Goal: Information Seeking & Learning: Compare options

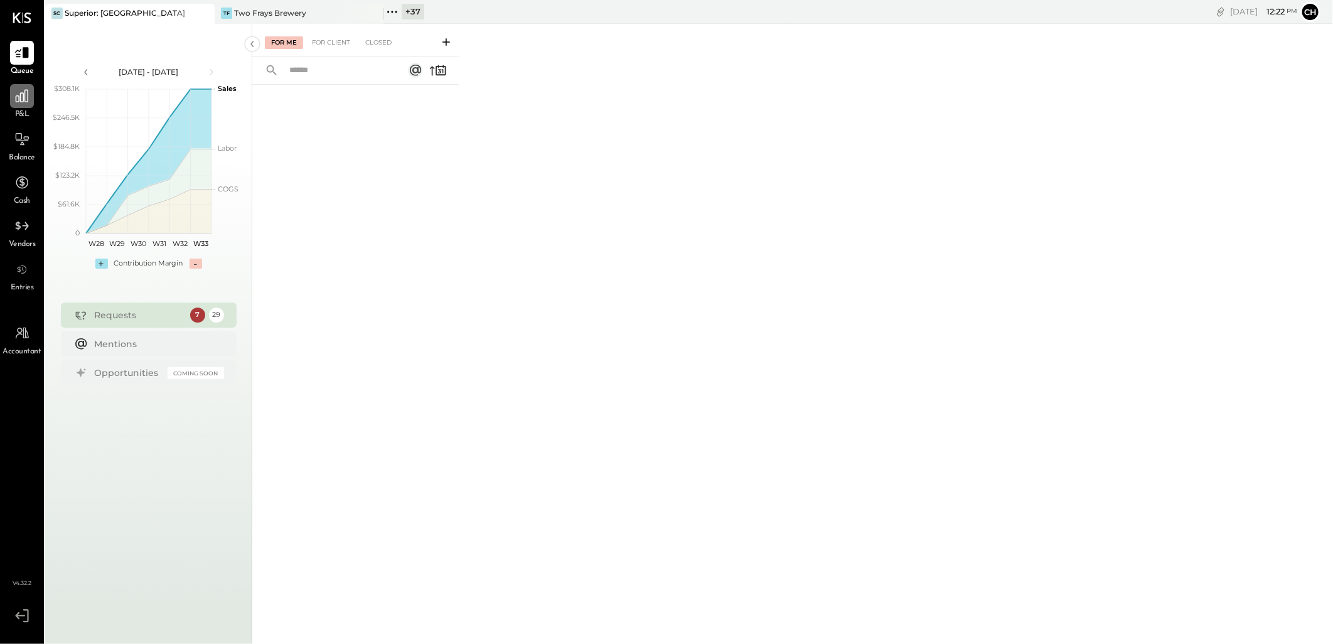
click at [28, 94] on icon at bounding box center [22, 96] width 13 height 13
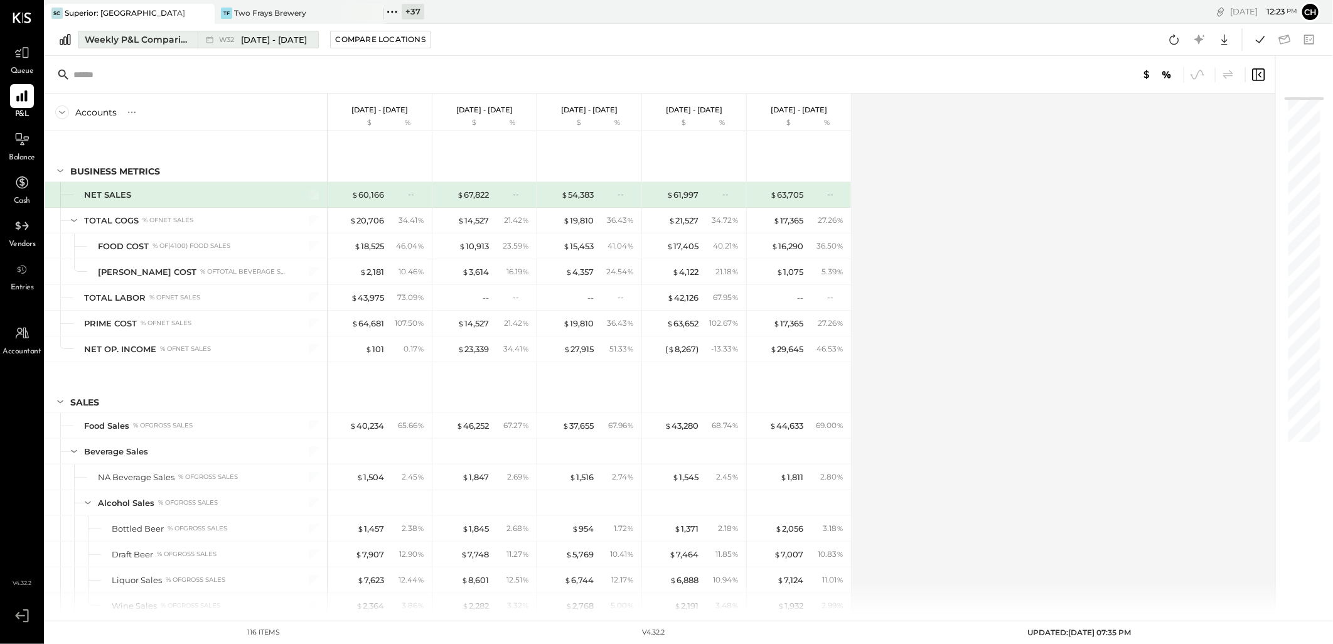
click at [98, 40] on div "Weekly P&L Comparison" at bounding box center [137, 39] width 105 height 13
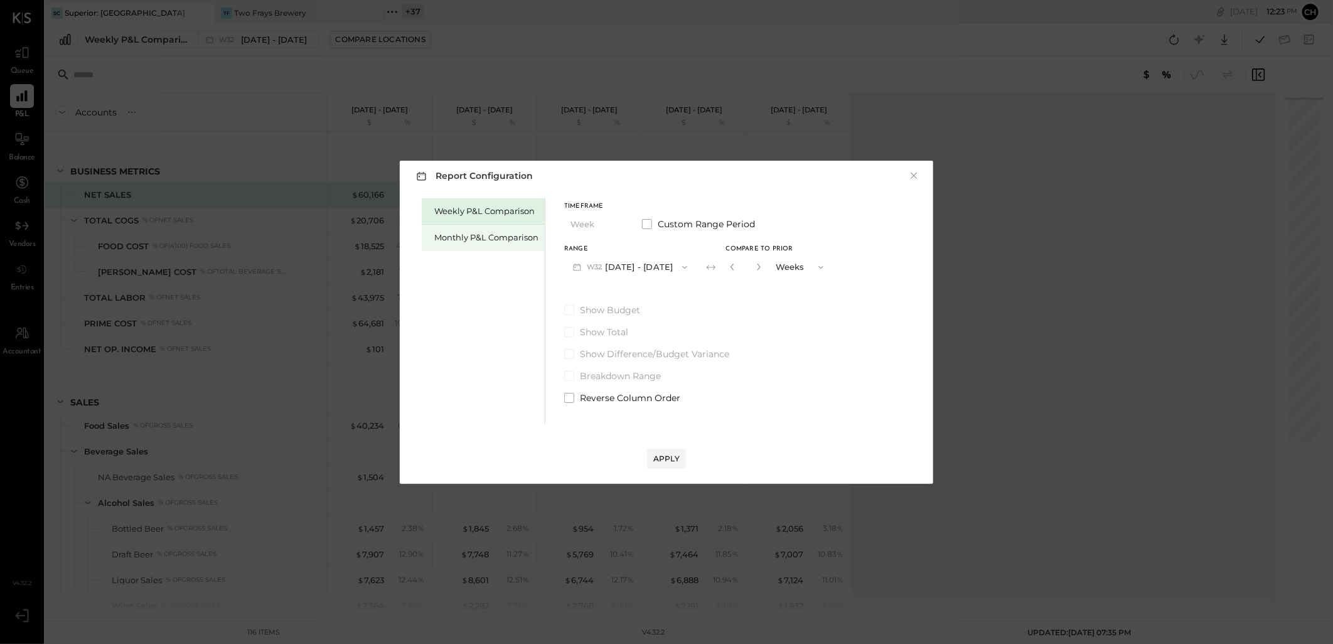
click at [435, 235] on div "Monthly P&L Comparison" at bounding box center [486, 238] width 104 height 12
click at [664, 266] on button "M08 [DATE] - [DATE]" at bounding box center [630, 266] width 132 height 23
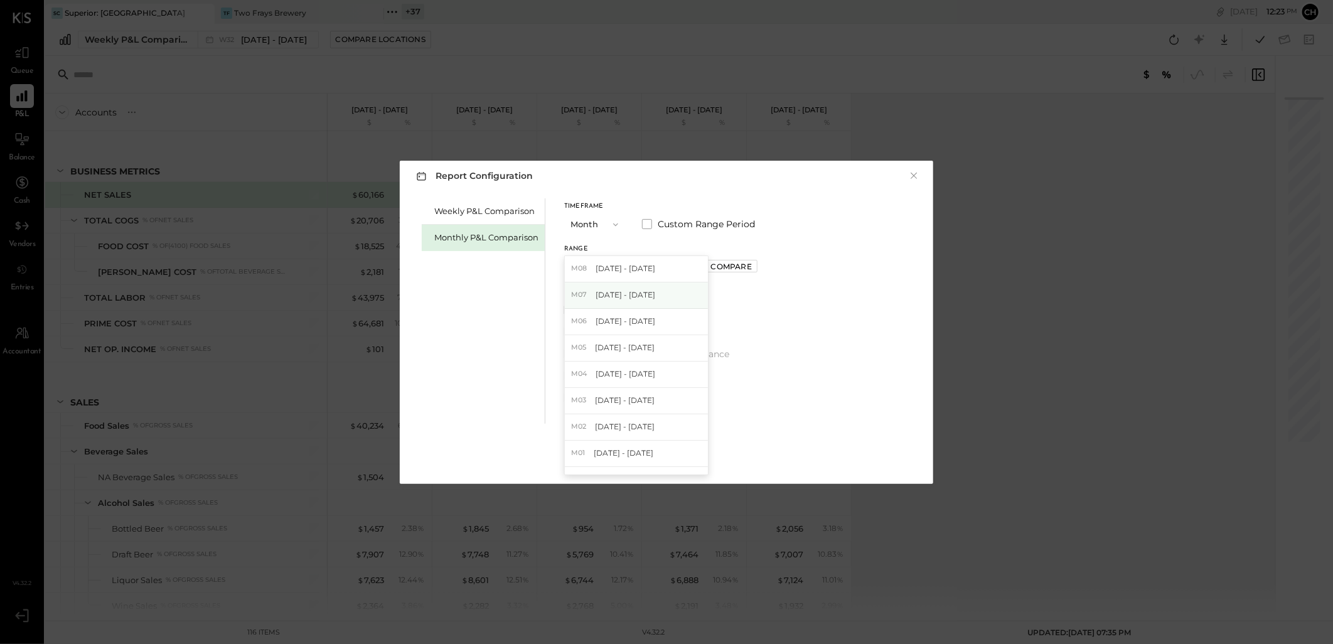
click at [651, 298] on div "M07 [DATE] - [DATE]" at bounding box center [636, 295] width 143 height 26
click at [711, 261] on div "Compare" at bounding box center [731, 266] width 41 height 11
click at [756, 266] on icon "button" at bounding box center [760, 267] width 8 height 8
type input "*"
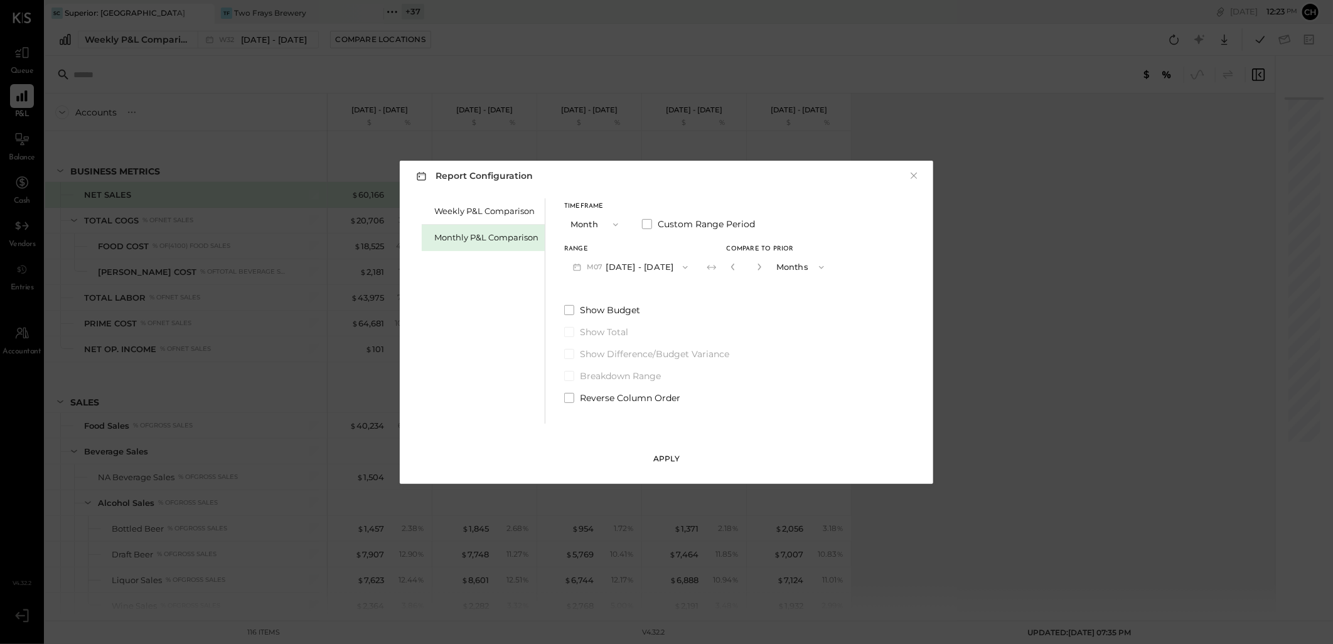
click at [670, 455] on div "Apply" at bounding box center [666, 458] width 26 height 11
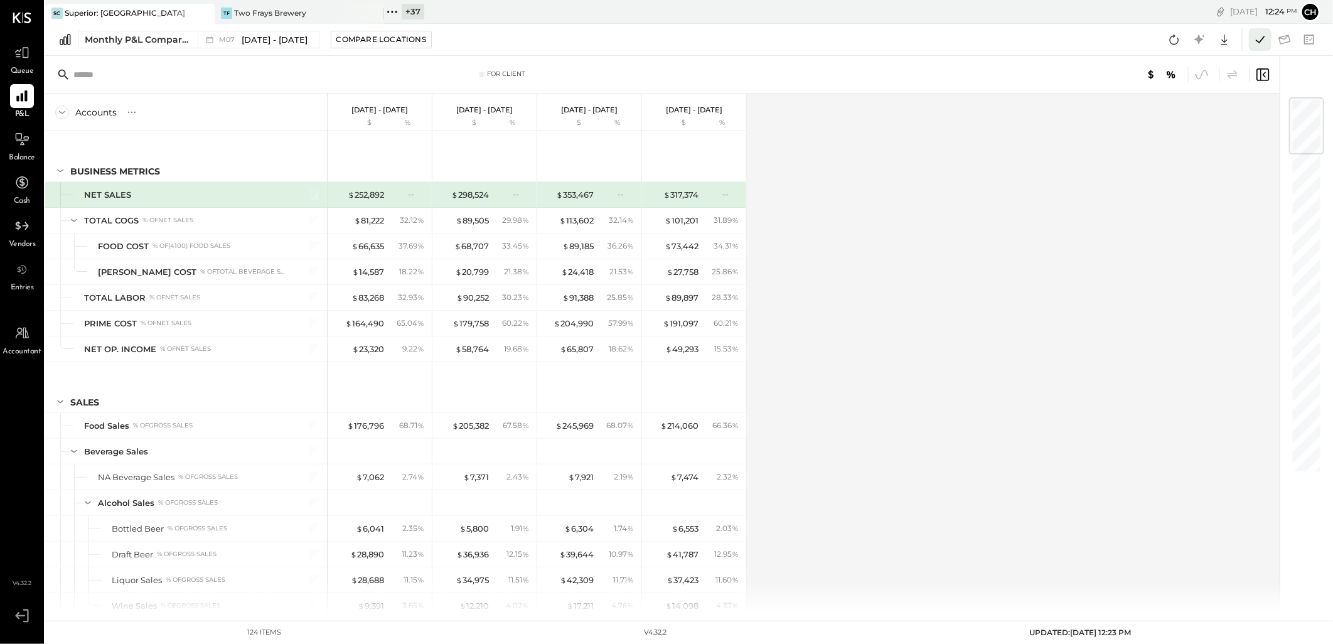
click at [1256, 40] on icon at bounding box center [1260, 39] width 9 height 7
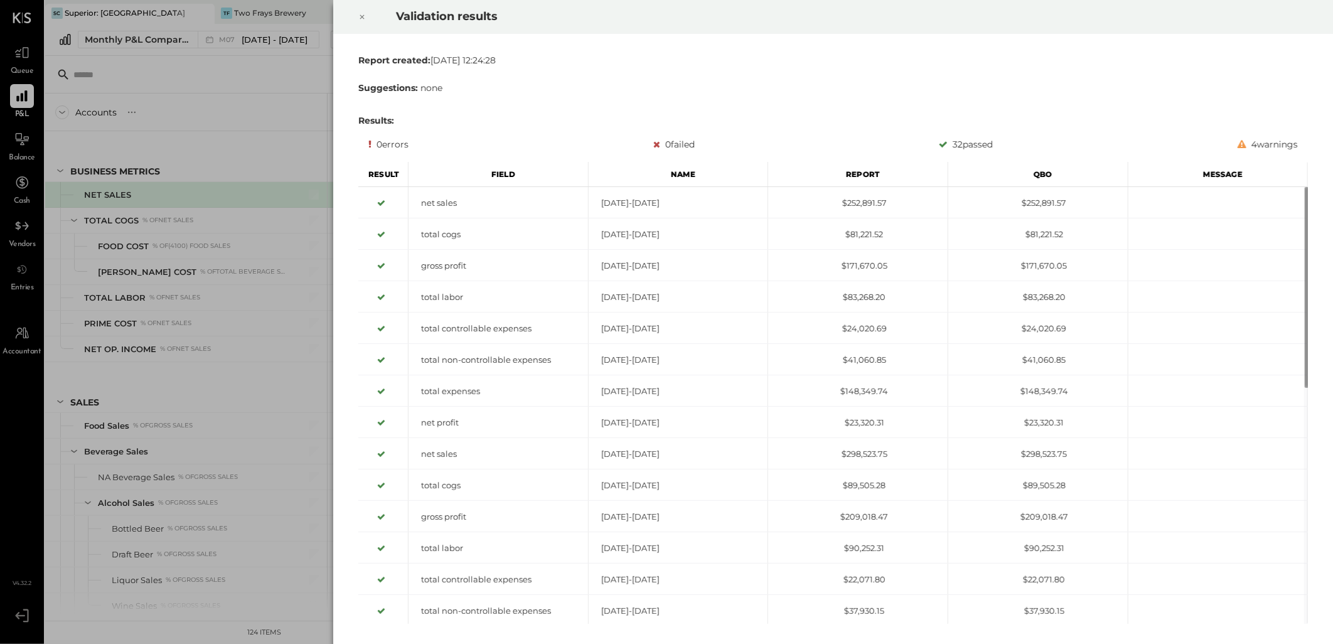
click at [360, 11] on icon at bounding box center [362, 16] width 8 height 15
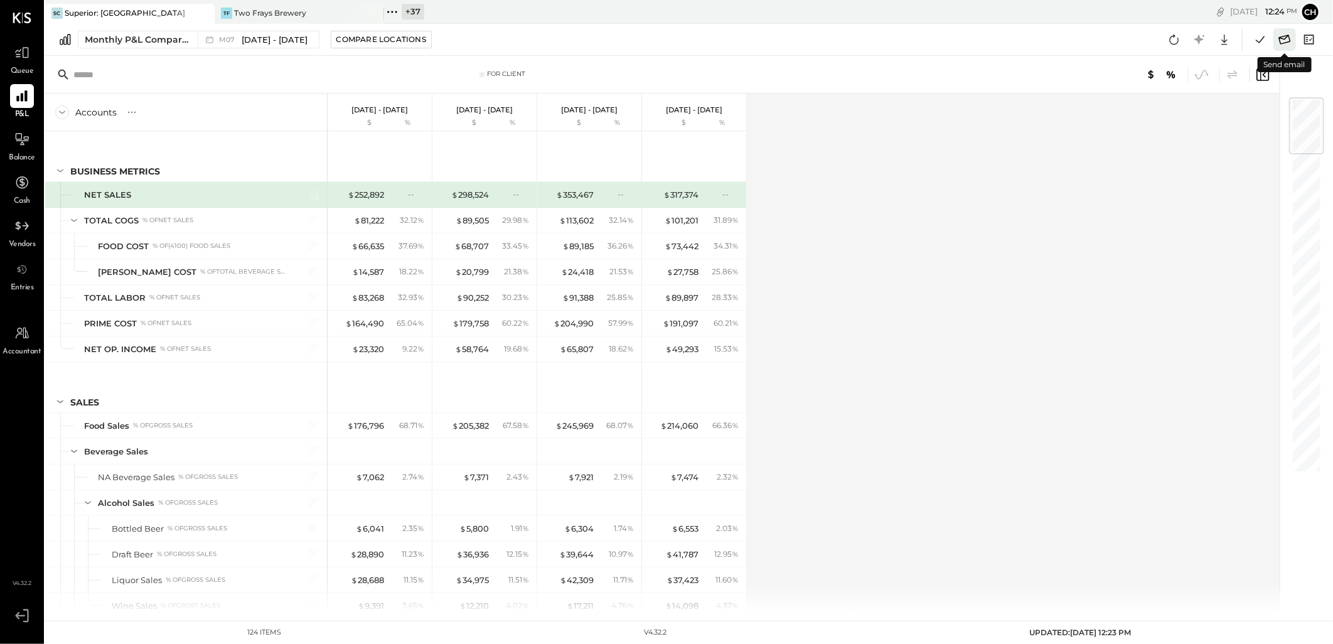
click at [1282, 38] on icon at bounding box center [1285, 39] width 12 height 9
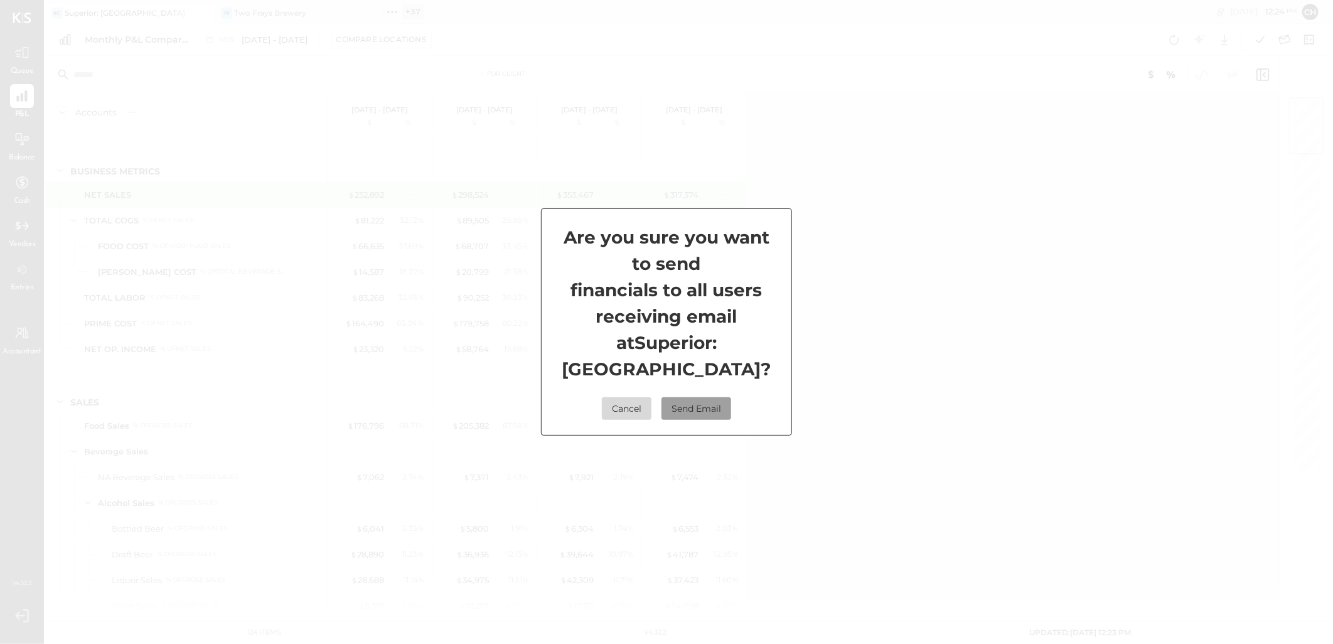
click at [697, 409] on button "Send Email" at bounding box center [696, 408] width 70 height 23
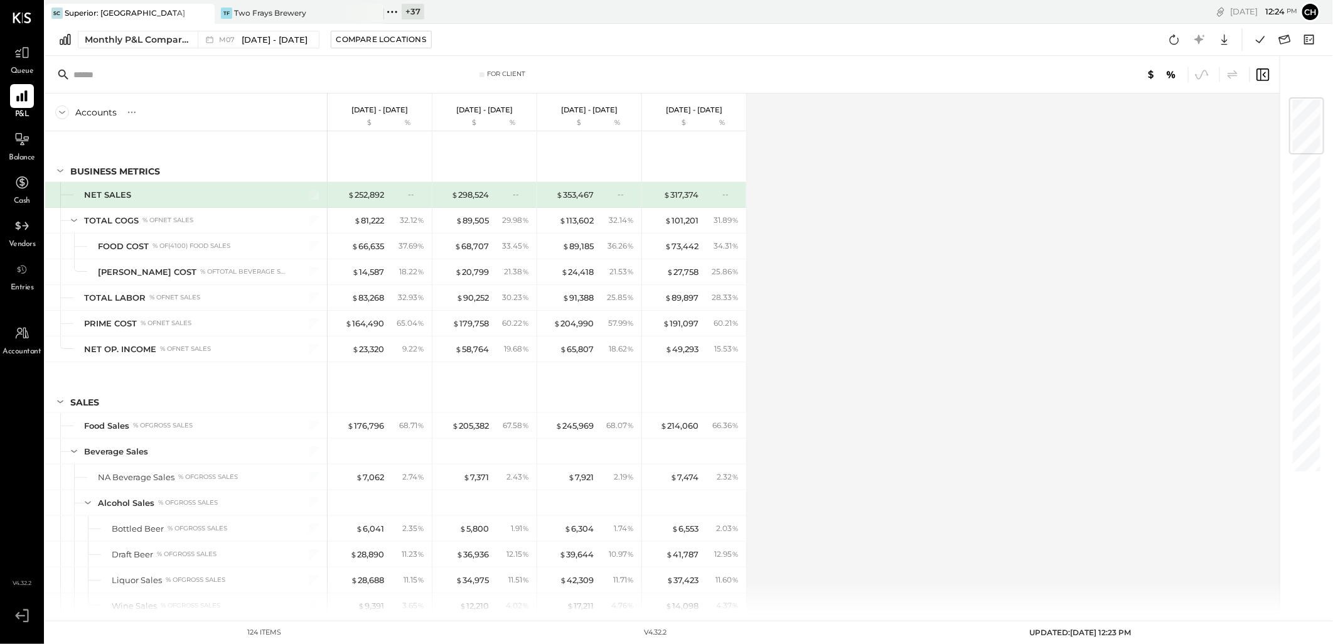
click at [141, 19] on div "SC Superior: Copper House Tavern" at bounding box center [129, 14] width 169 height 20
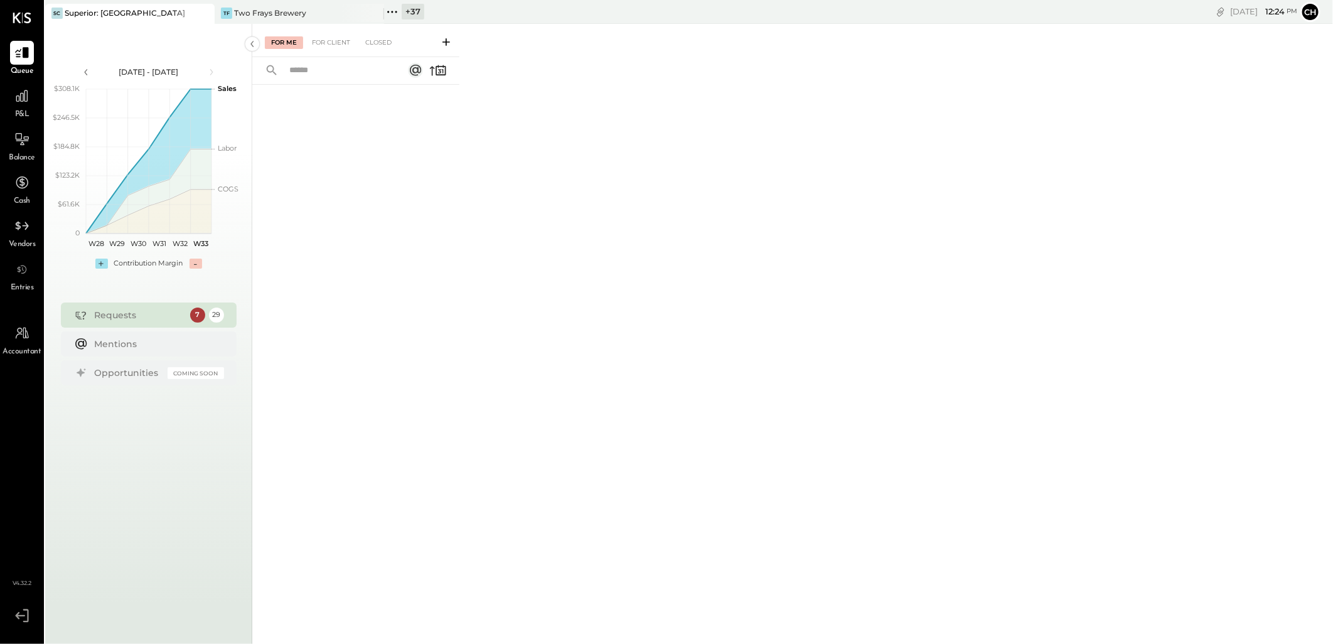
click at [205, 9] on icon at bounding box center [204, 13] width 16 height 15
click at [384, 147] on div at bounding box center [355, 346] width 207 height 522
click at [18, 93] on icon at bounding box center [22, 96] width 16 height 16
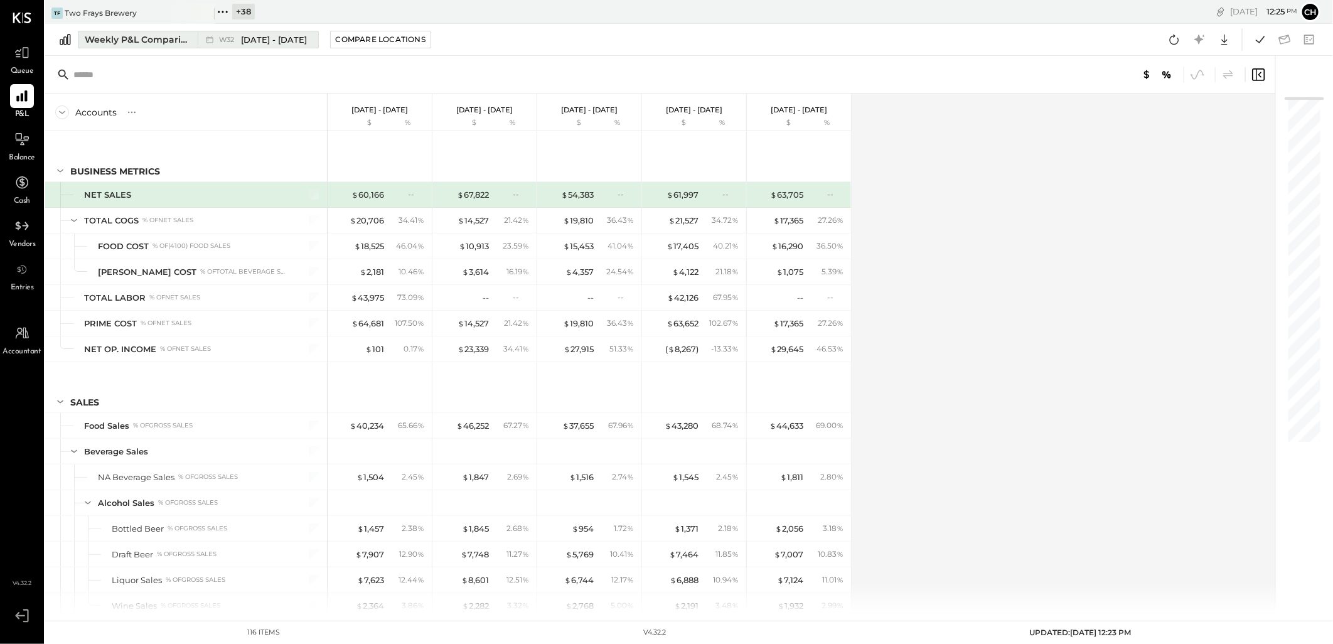
click at [93, 43] on div "Weekly P&L Comparison" at bounding box center [137, 39] width 105 height 13
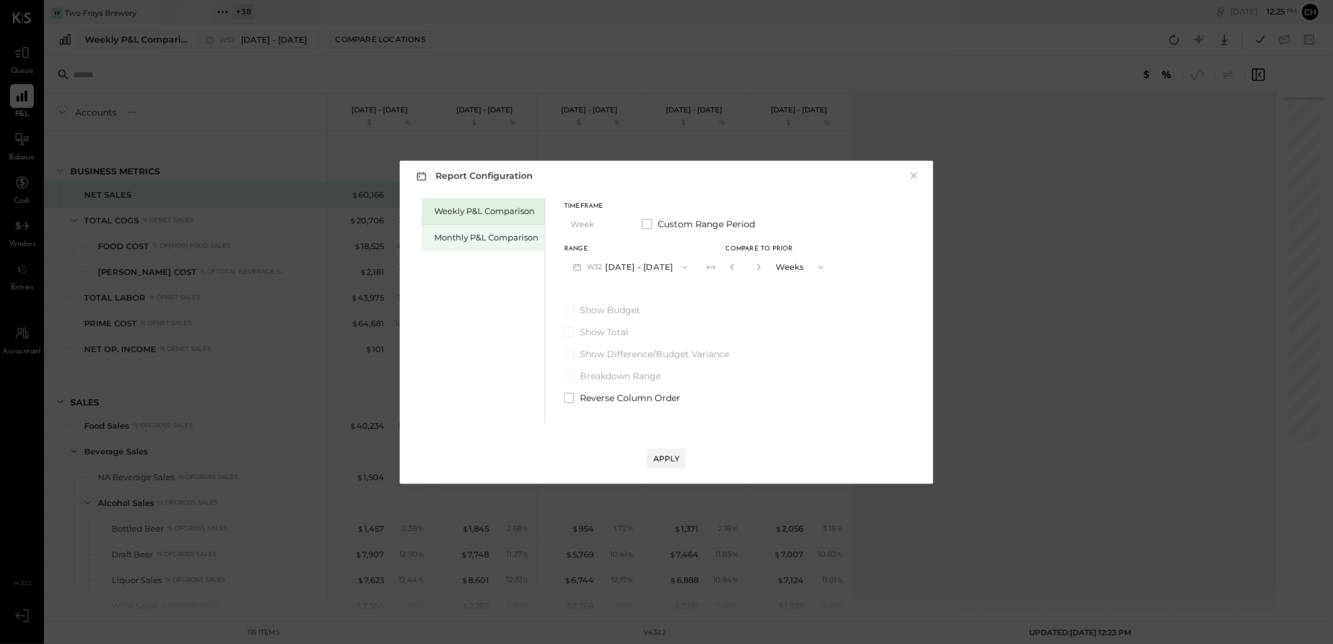
click at [449, 230] on div "Monthly P&L Comparison" at bounding box center [483, 238] width 123 height 26
click at [629, 269] on button "M08 [DATE] - [DATE]" at bounding box center [630, 266] width 132 height 23
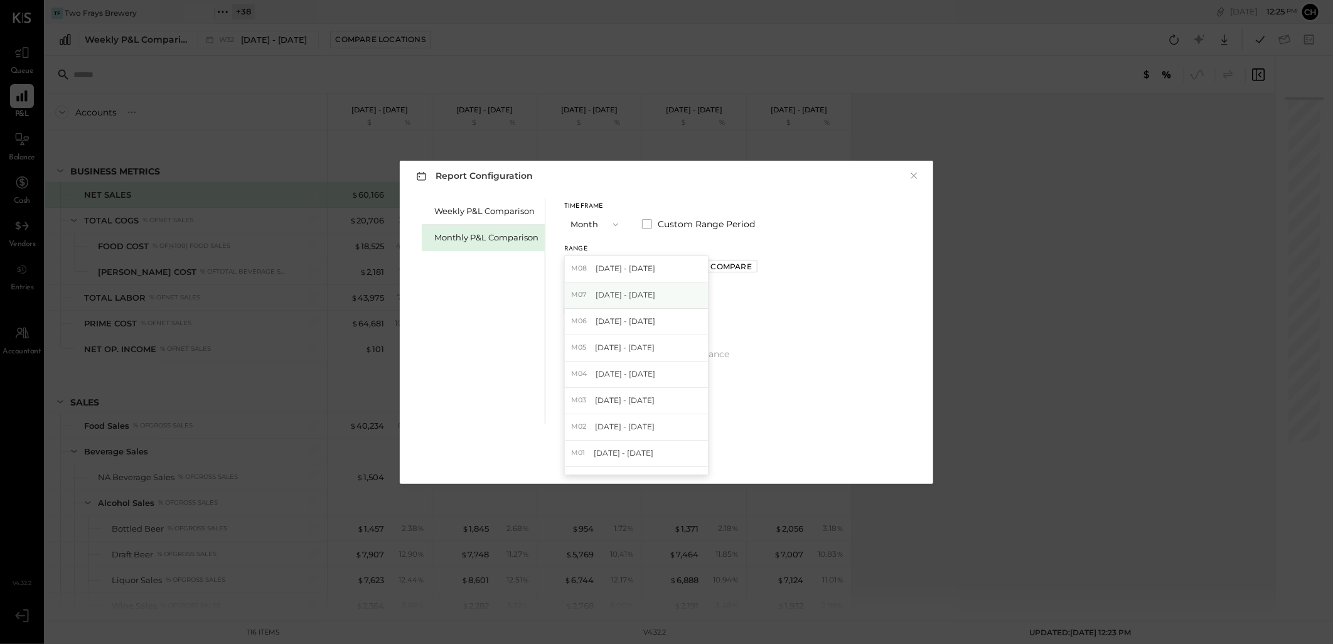
click at [629, 297] on span "[DATE] - [DATE]" at bounding box center [625, 294] width 60 height 11
click at [713, 262] on div "Compare" at bounding box center [731, 266] width 41 height 11
click at [756, 267] on icon "button" at bounding box center [760, 267] width 8 height 8
type input "*"
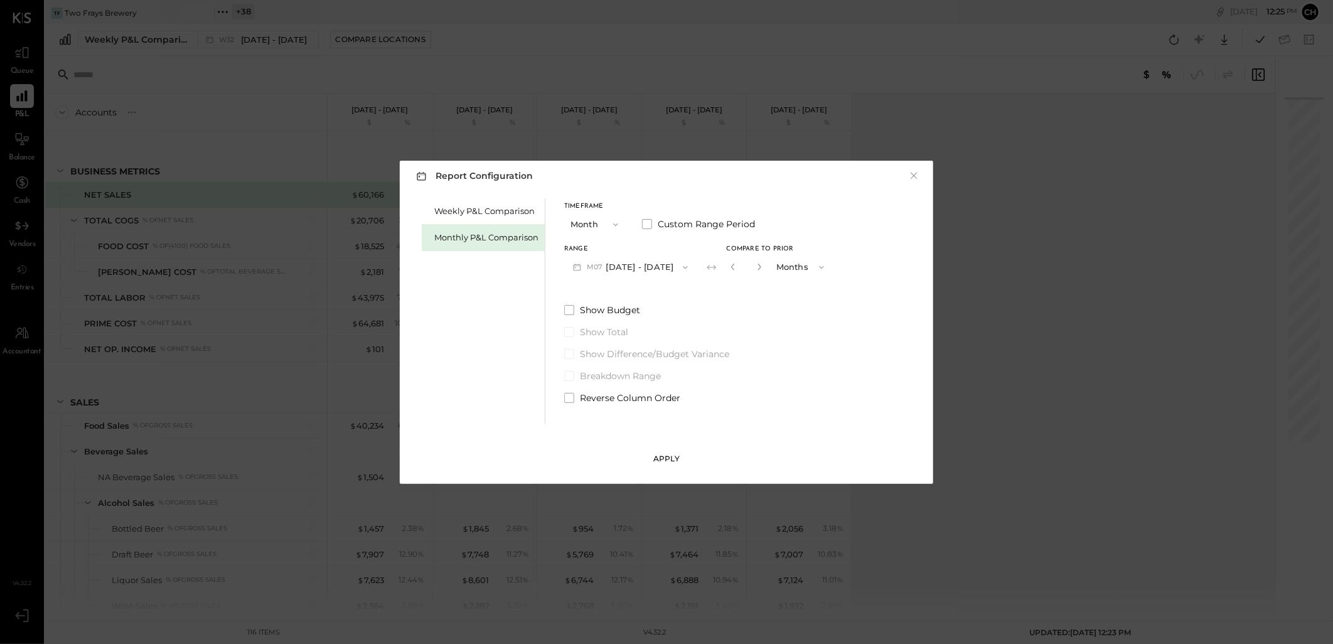
click at [674, 450] on button "Apply" at bounding box center [666, 459] width 39 height 20
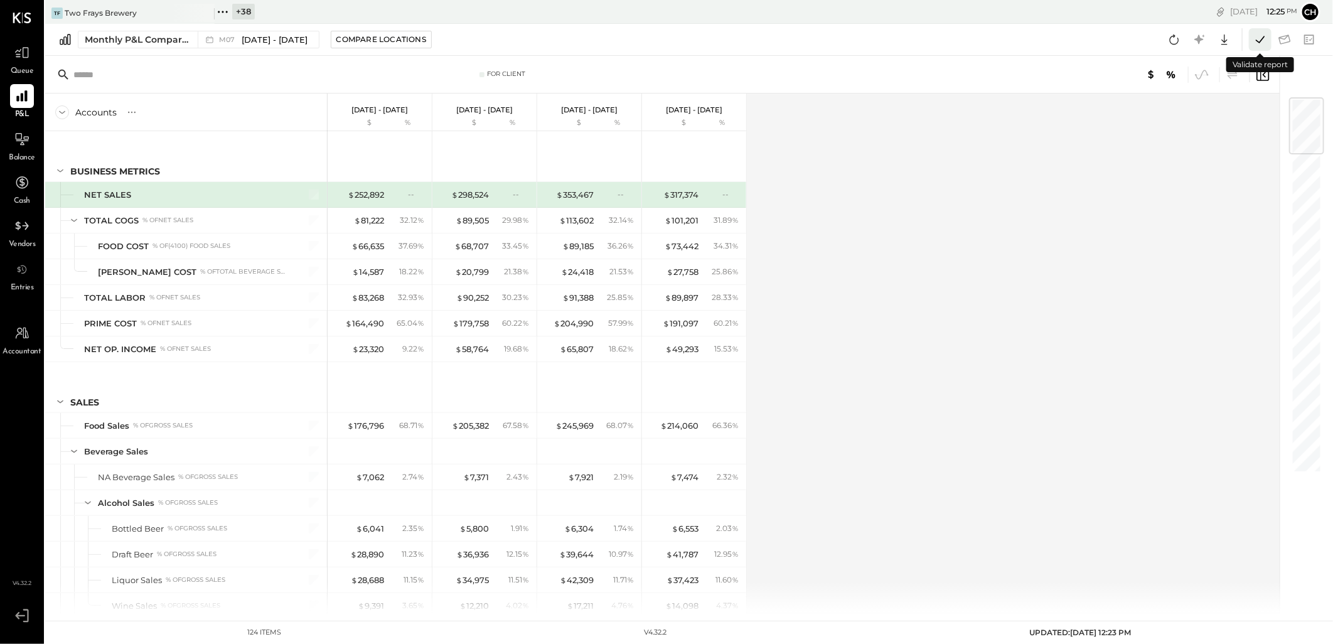
click at [1263, 41] on icon at bounding box center [1260, 39] width 16 height 16
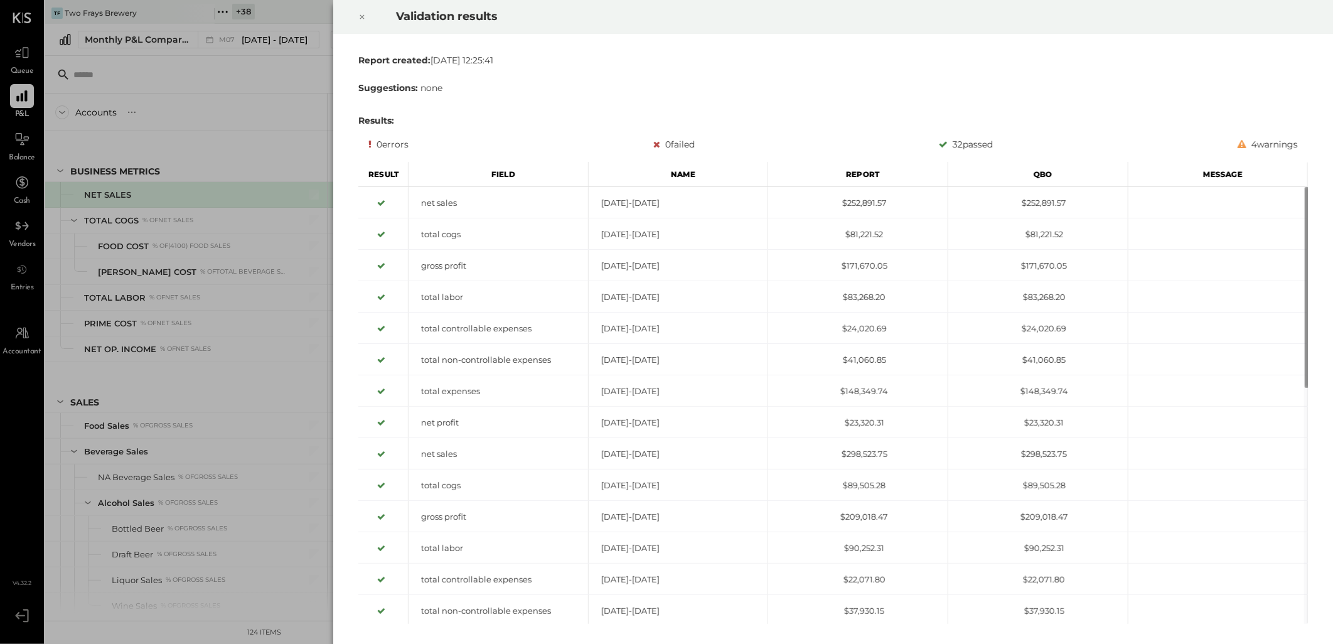
click at [365, 14] on icon at bounding box center [362, 16] width 8 height 15
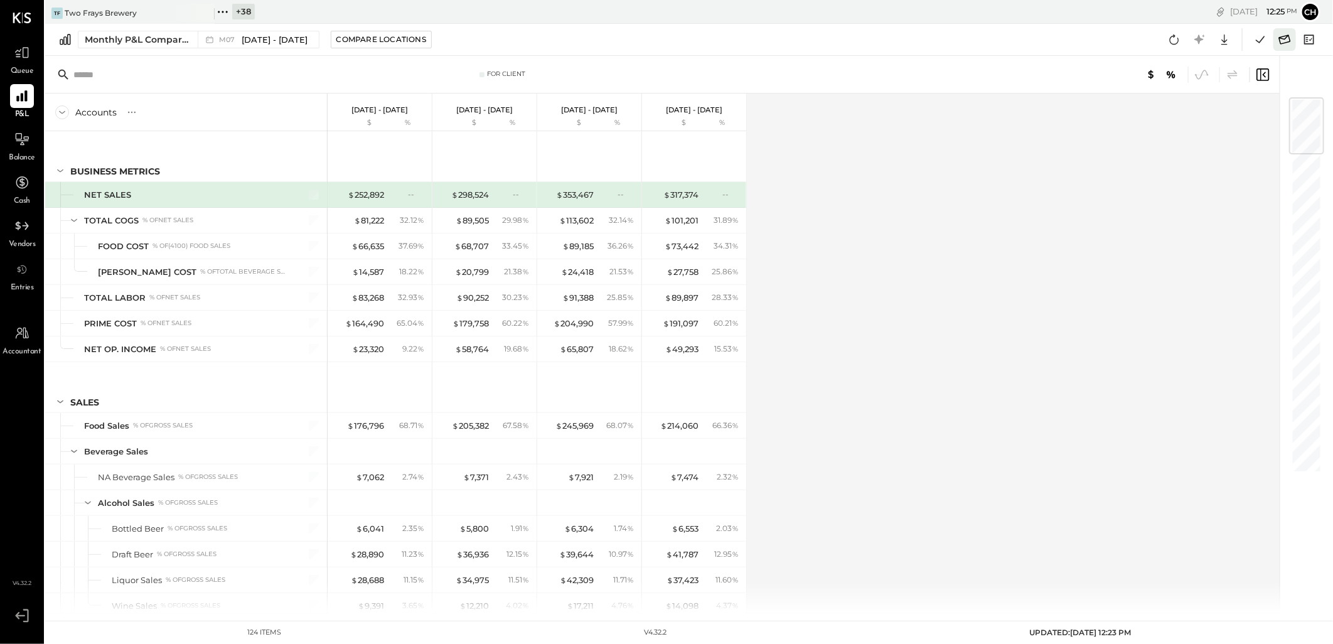
click at [1281, 34] on icon at bounding box center [1284, 39] width 16 height 16
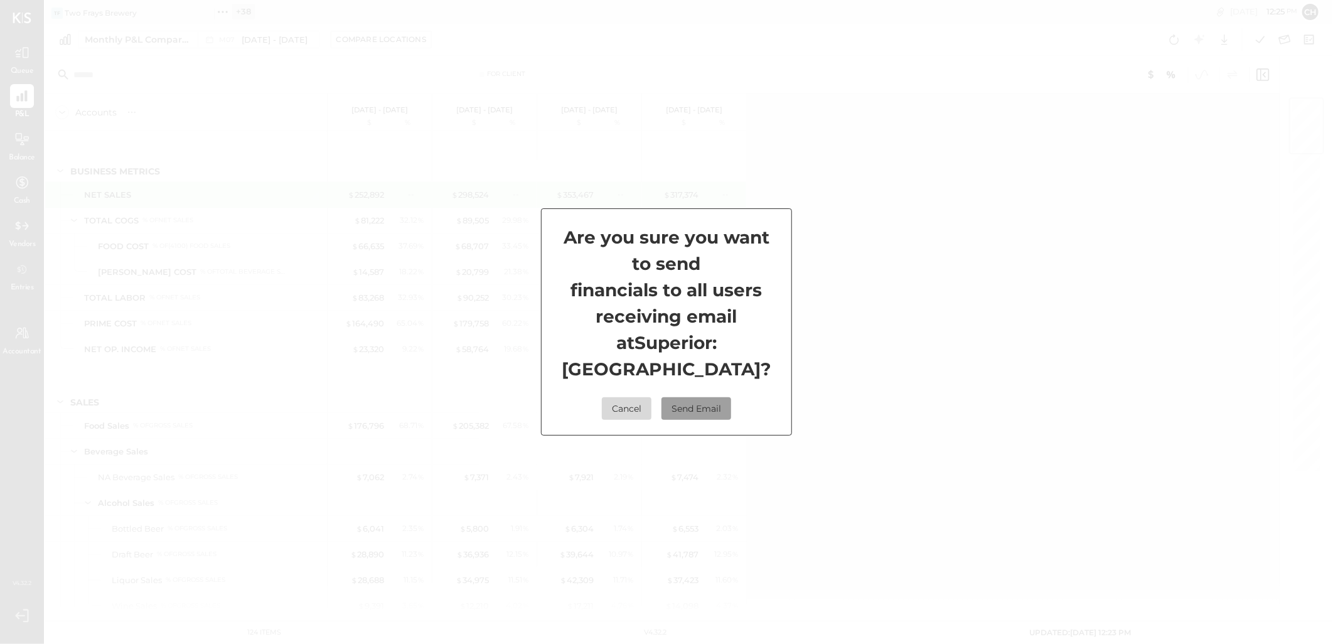
click at [676, 410] on button "Send Email" at bounding box center [696, 408] width 70 height 23
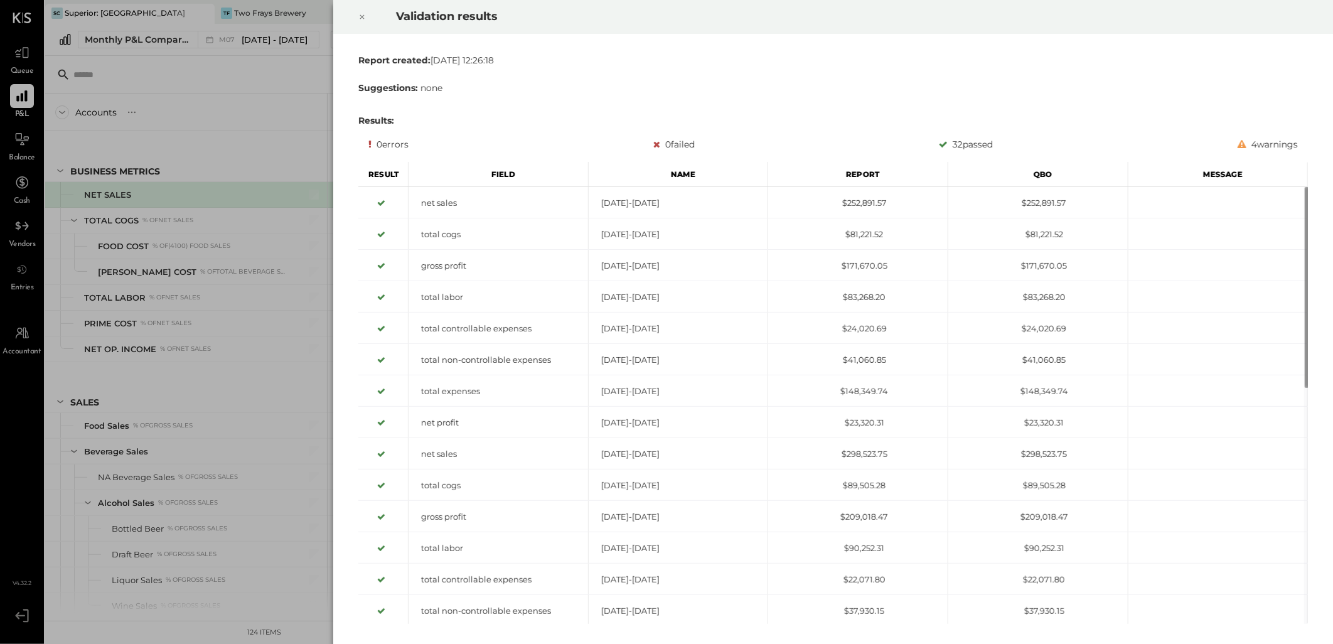
click at [363, 15] on icon at bounding box center [362, 16] width 8 height 15
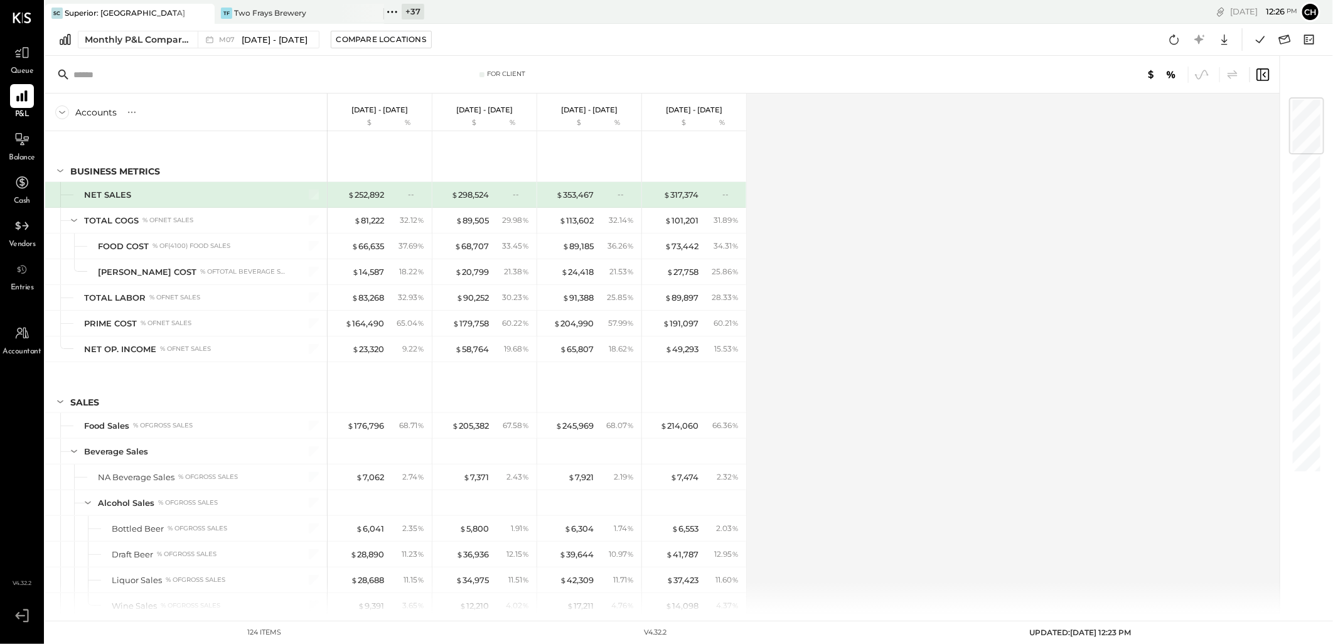
click at [204, 17] on icon at bounding box center [204, 13] width 16 height 15
click at [201, 18] on icon at bounding box center [204, 13] width 16 height 15
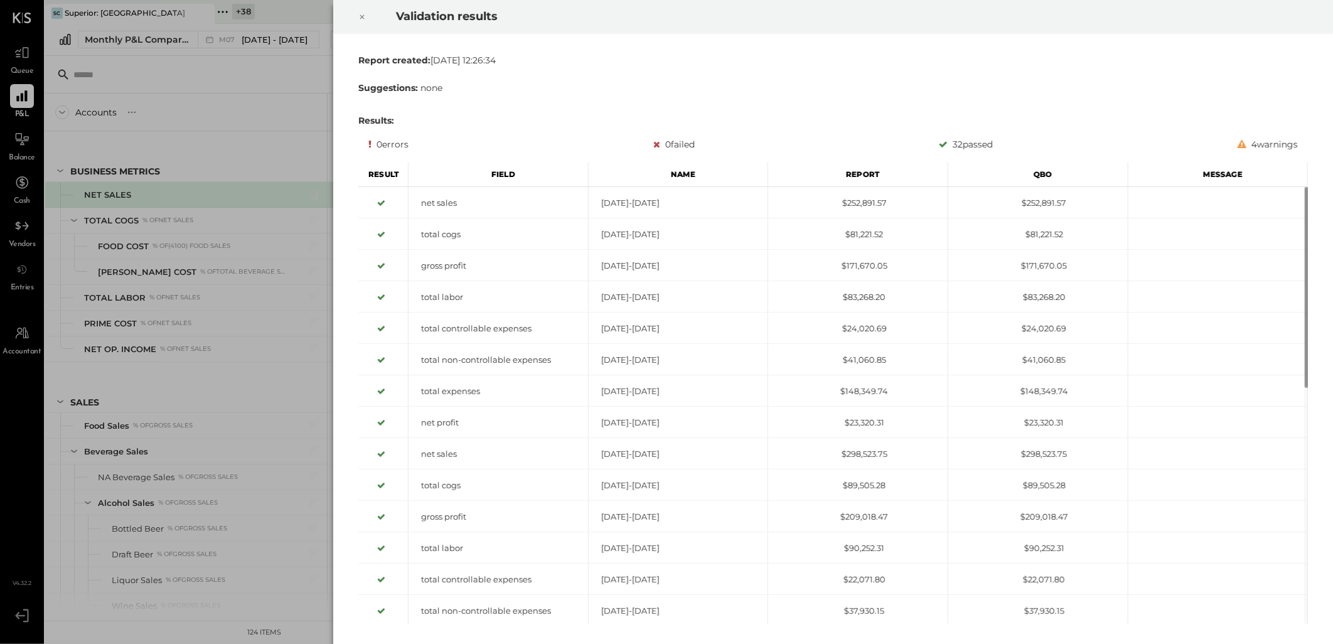
click at [362, 15] on icon at bounding box center [362, 16] width 8 height 15
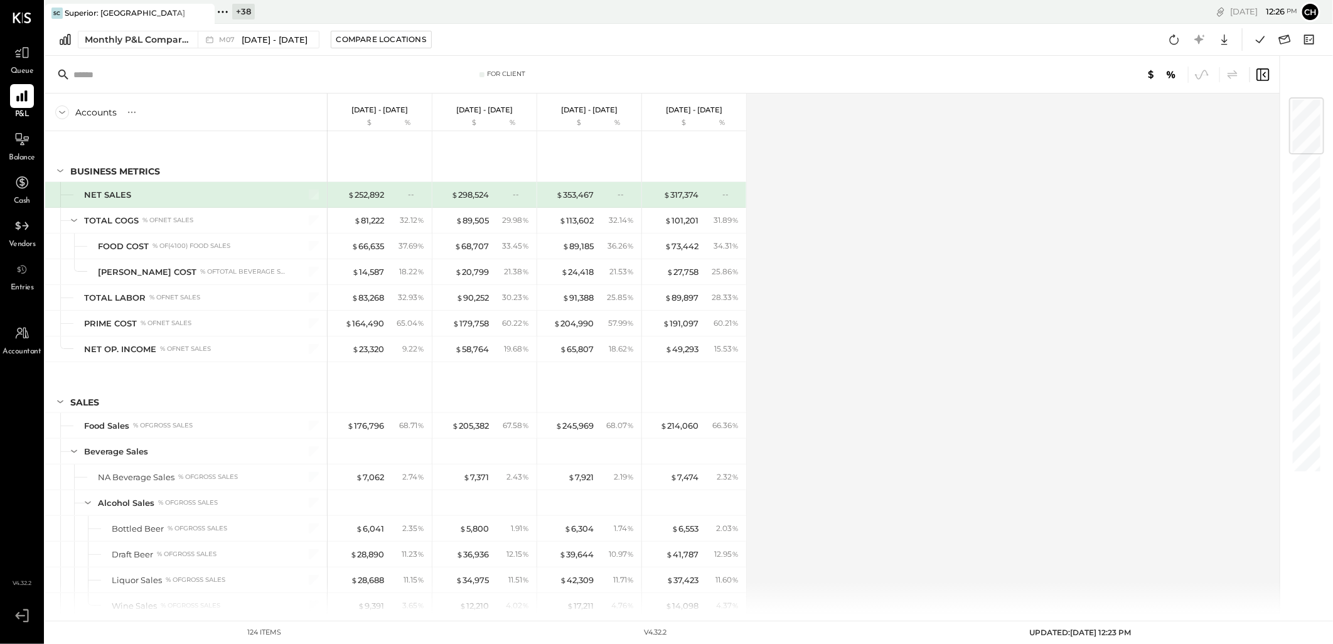
click at [201, 13] on icon at bounding box center [204, 13] width 16 height 15
click at [51, 13] on icon at bounding box center [53, 12] width 16 height 16
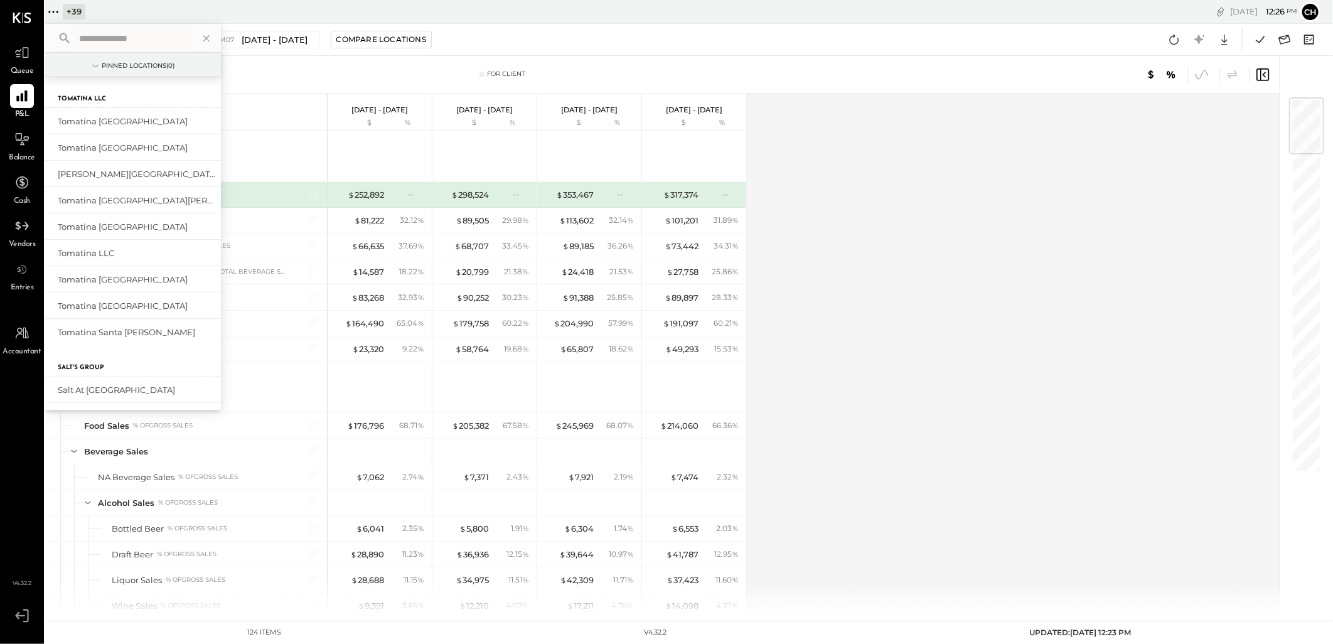
click at [112, 40] on input "text" at bounding box center [132, 38] width 117 height 23
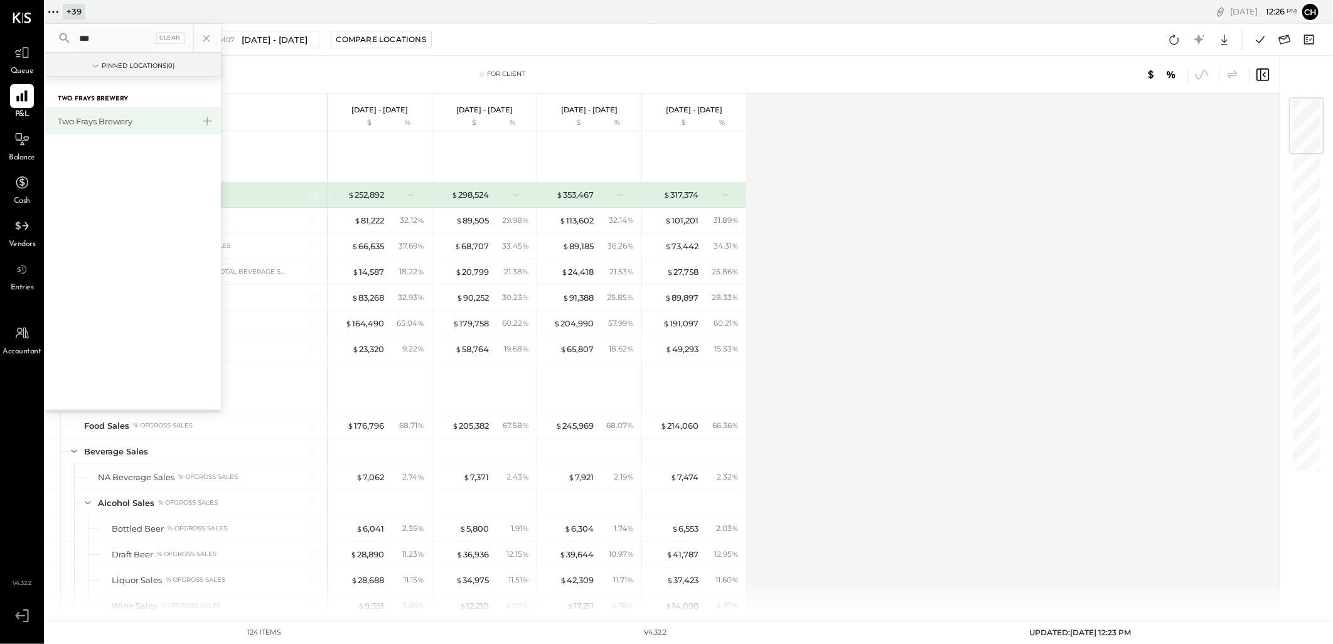
type input "***"
click at [105, 121] on div "Two Frays Brewery" at bounding box center [126, 121] width 136 height 12
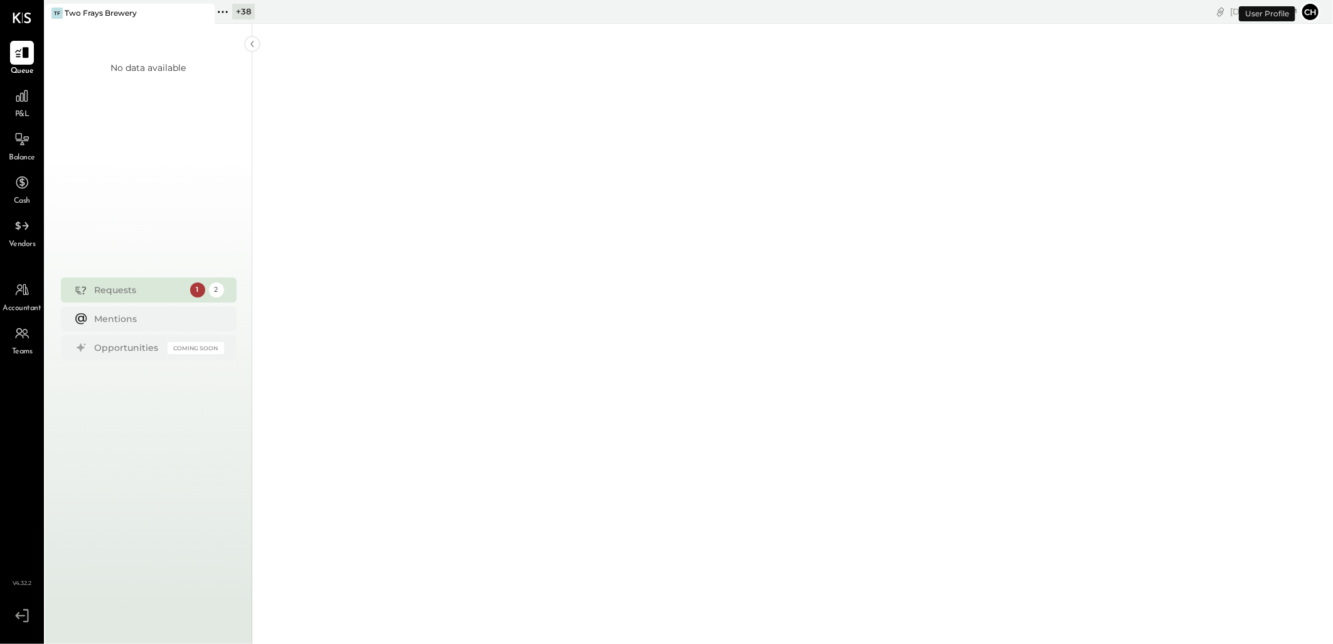
click at [447, 146] on div at bounding box center [792, 24] width 1081 height 1232
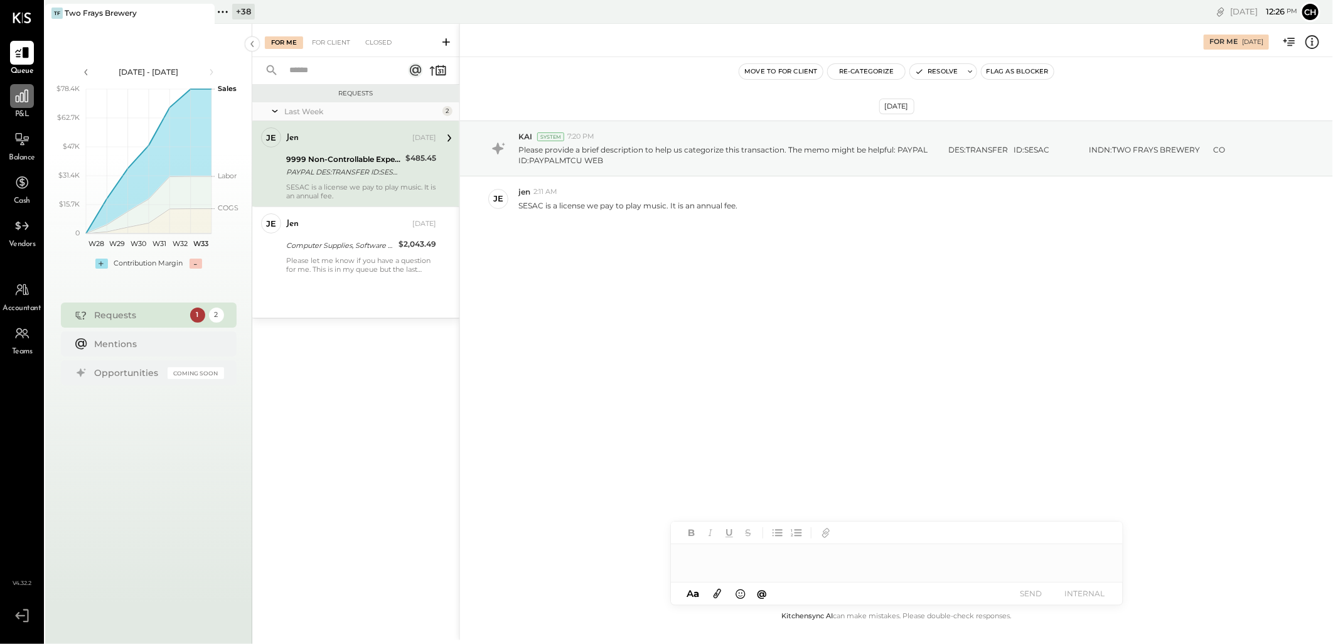
click at [23, 101] on icon at bounding box center [22, 96] width 13 height 13
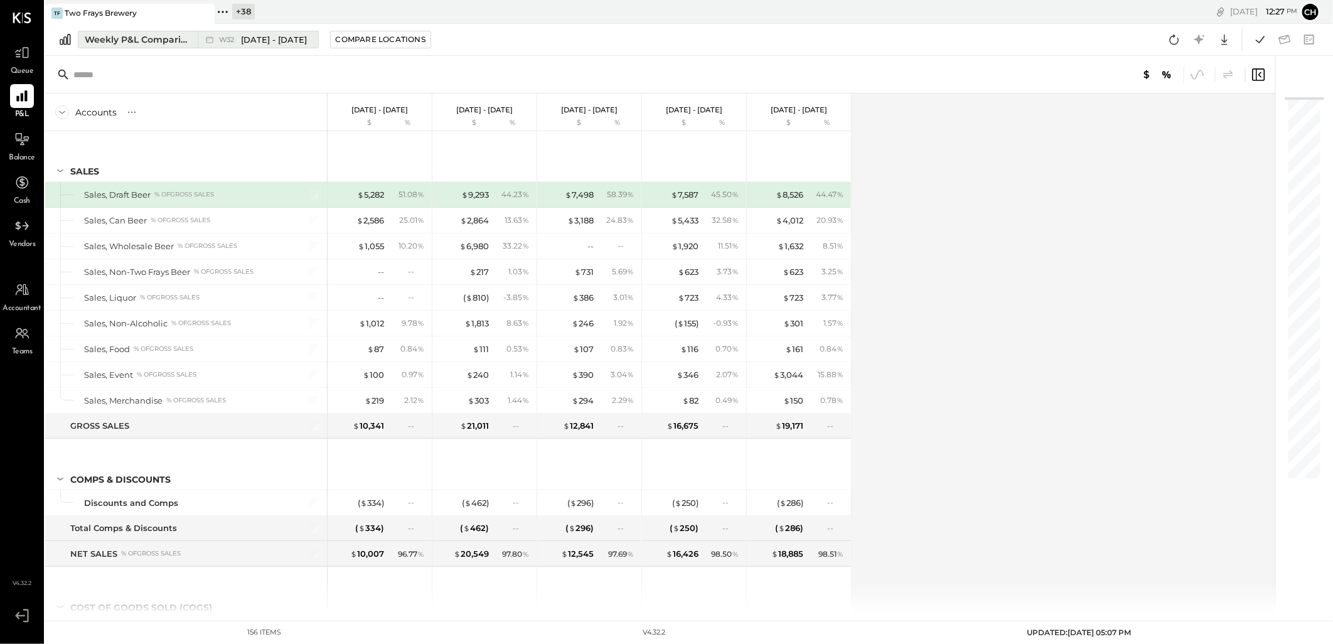
click at [145, 42] on div "Weekly P&L Comparison" at bounding box center [137, 39] width 105 height 13
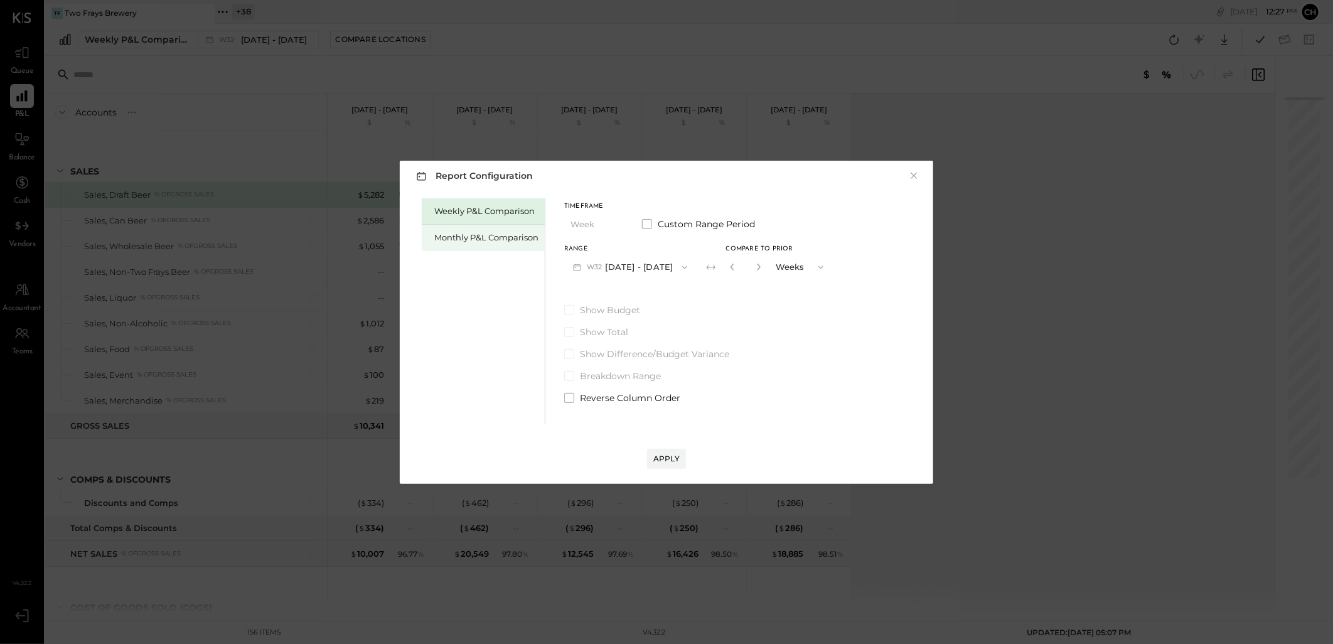
click at [513, 237] on div "Monthly P&L Comparison" at bounding box center [486, 238] width 104 height 12
click at [678, 453] on div "Apply" at bounding box center [666, 458] width 26 height 11
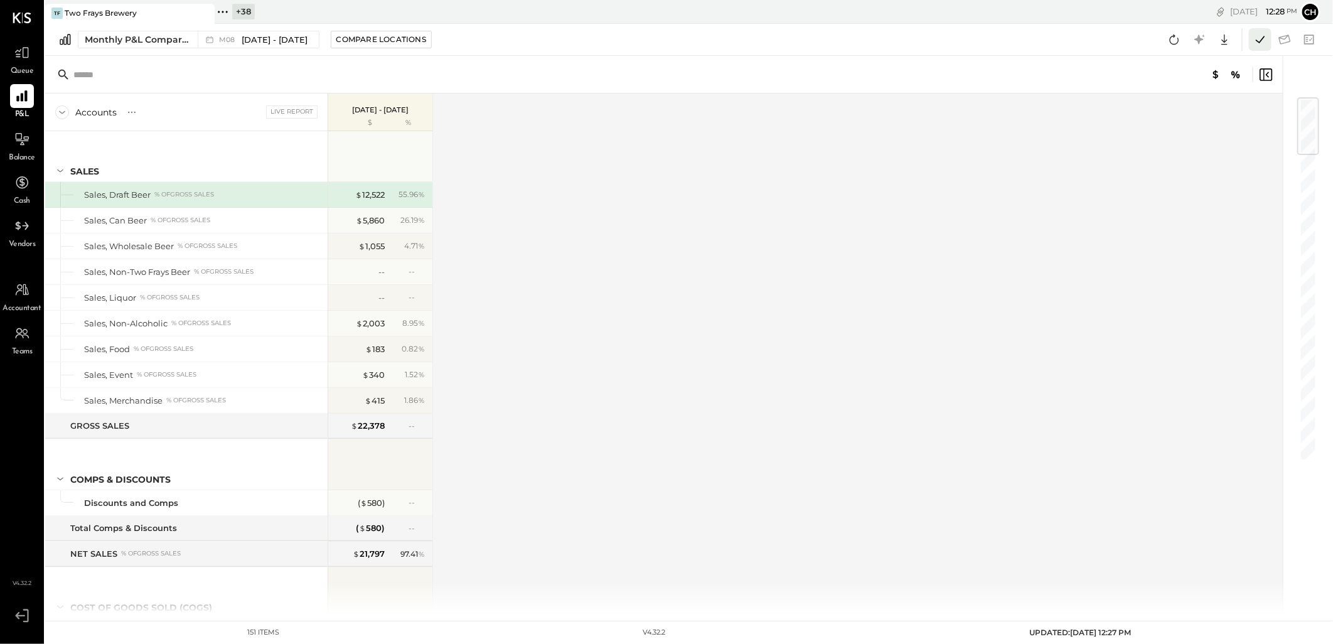
click at [1254, 36] on icon at bounding box center [1260, 39] width 16 height 16
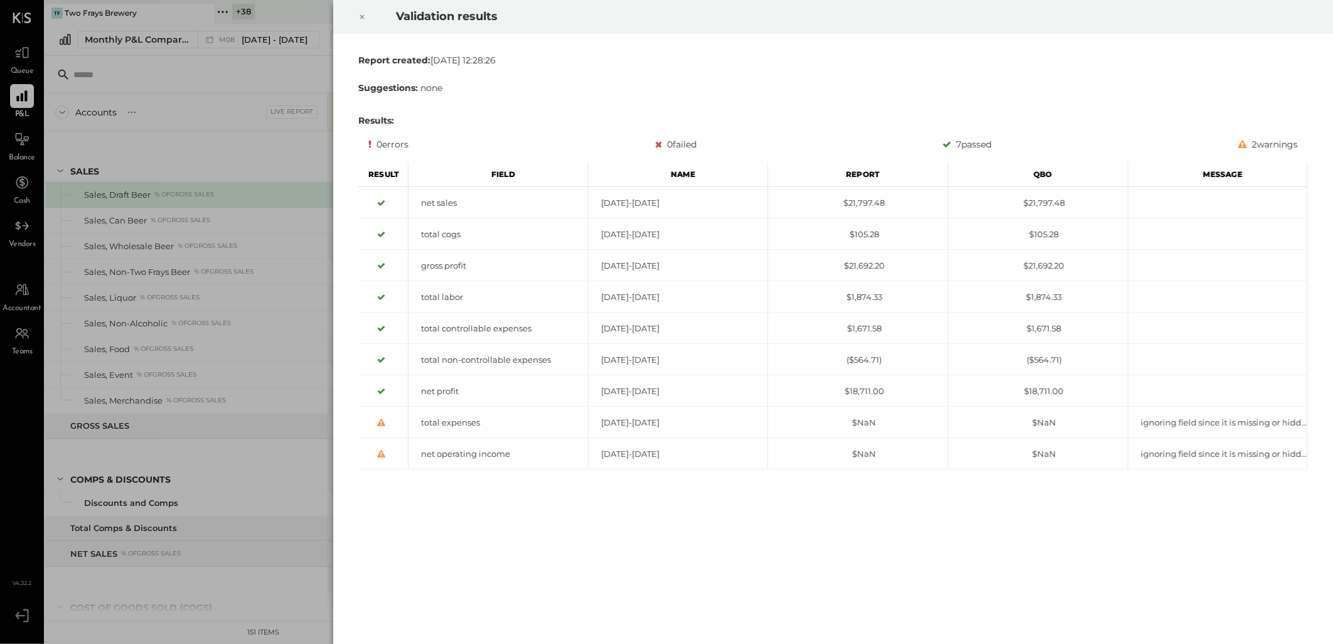
click at [362, 14] on icon at bounding box center [362, 16] width 8 height 15
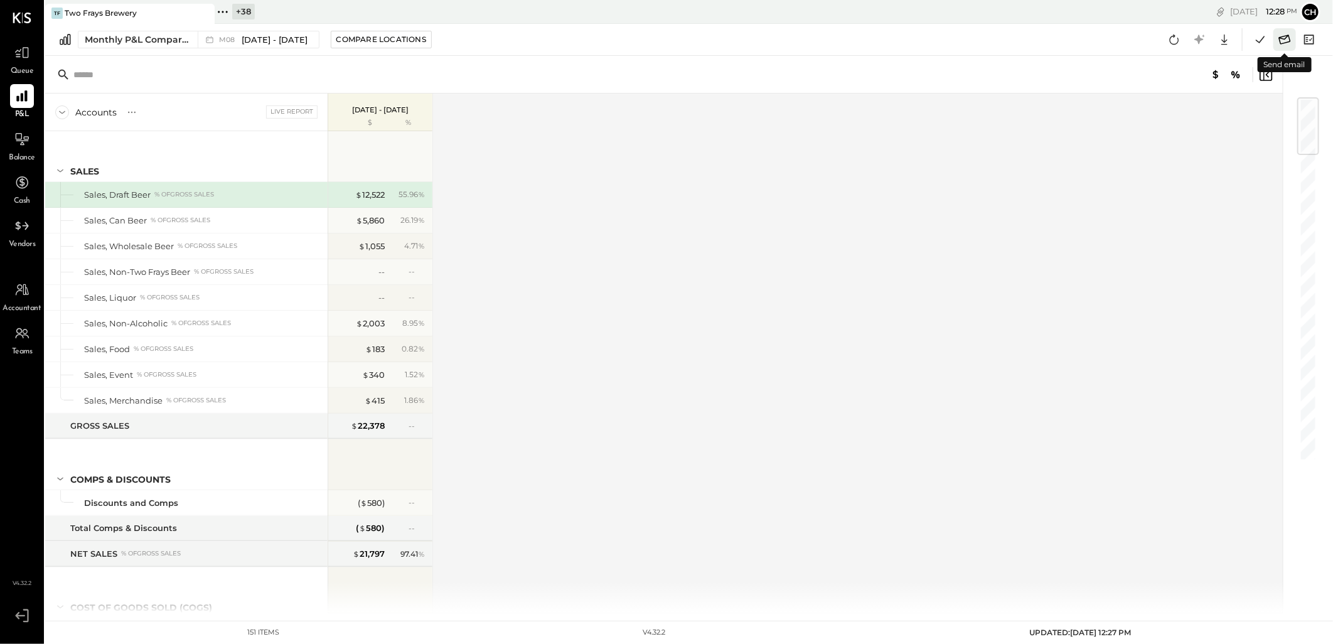
click at [1288, 38] on icon at bounding box center [1284, 39] width 16 height 16
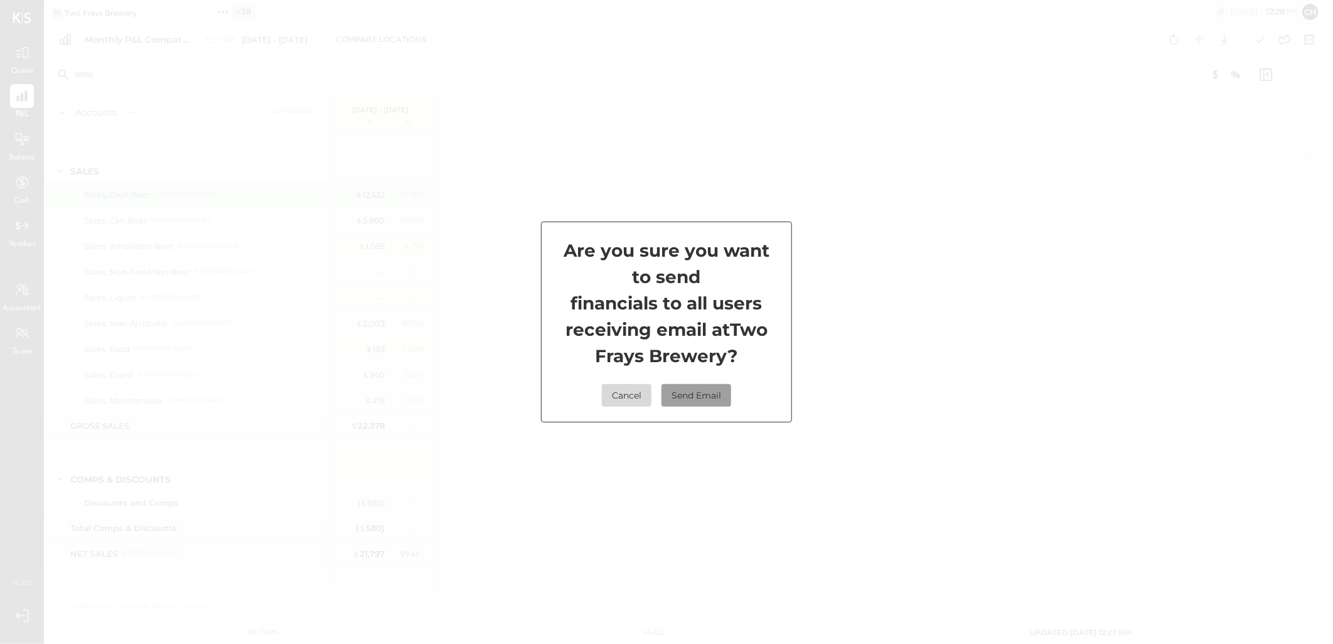
click at [687, 404] on button "Send Email" at bounding box center [696, 395] width 70 height 23
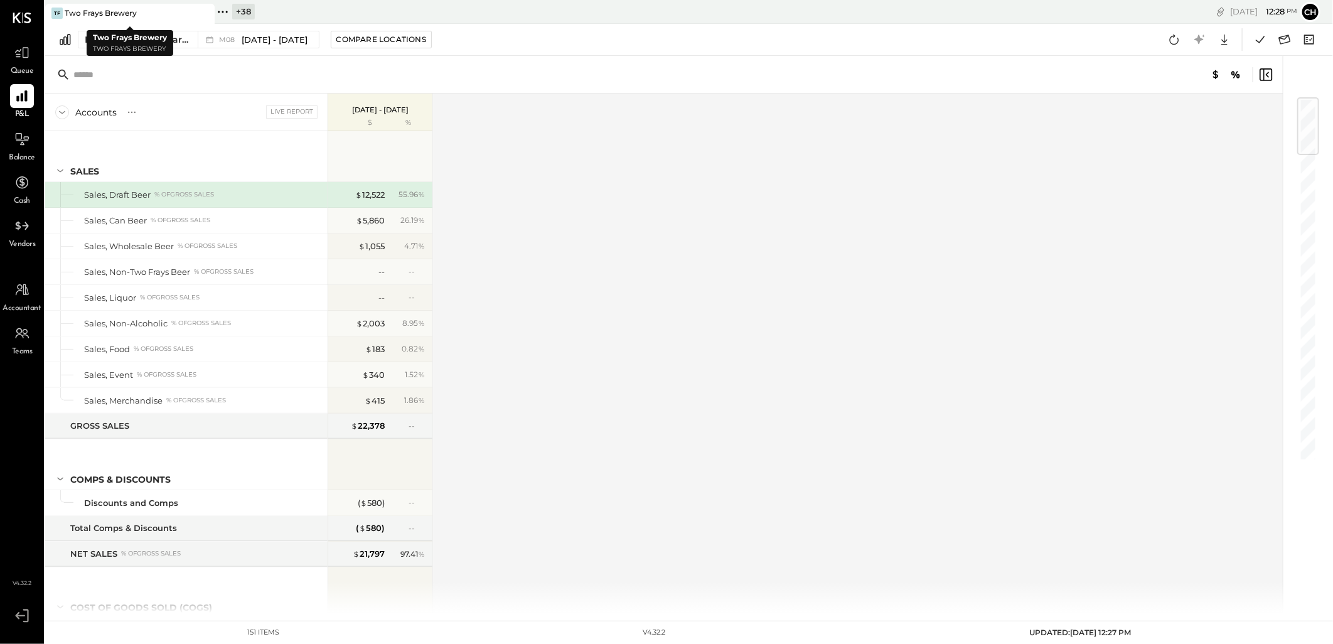
click at [199, 13] on icon at bounding box center [204, 13] width 16 height 15
click at [51, 10] on icon at bounding box center [53, 12] width 16 height 16
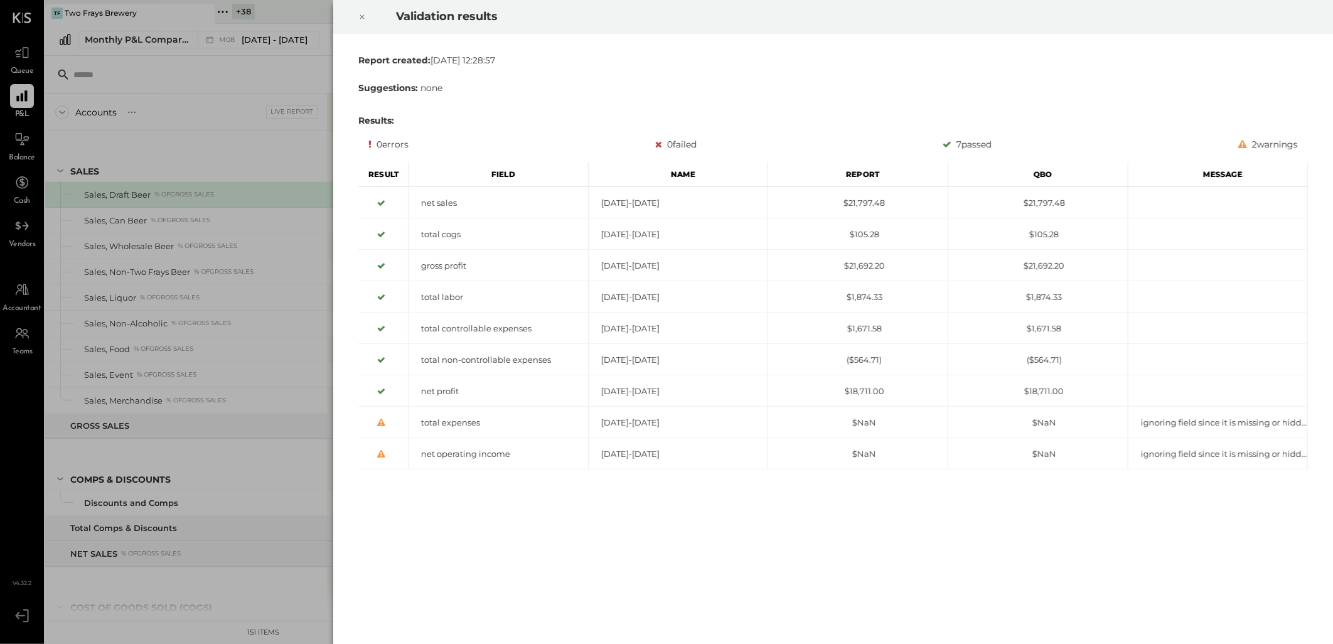
click at [362, 14] on icon at bounding box center [362, 16] width 8 height 15
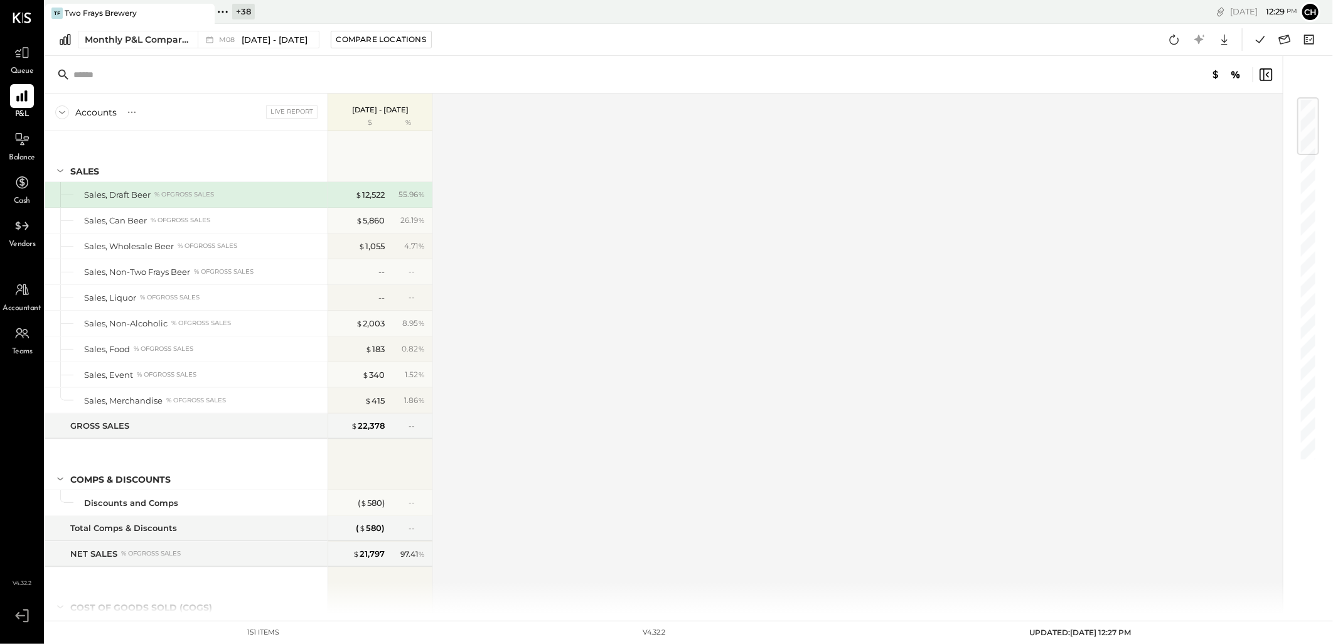
click at [196, 11] on icon at bounding box center [204, 13] width 16 height 15
click at [55, 9] on icon at bounding box center [53, 12] width 16 height 16
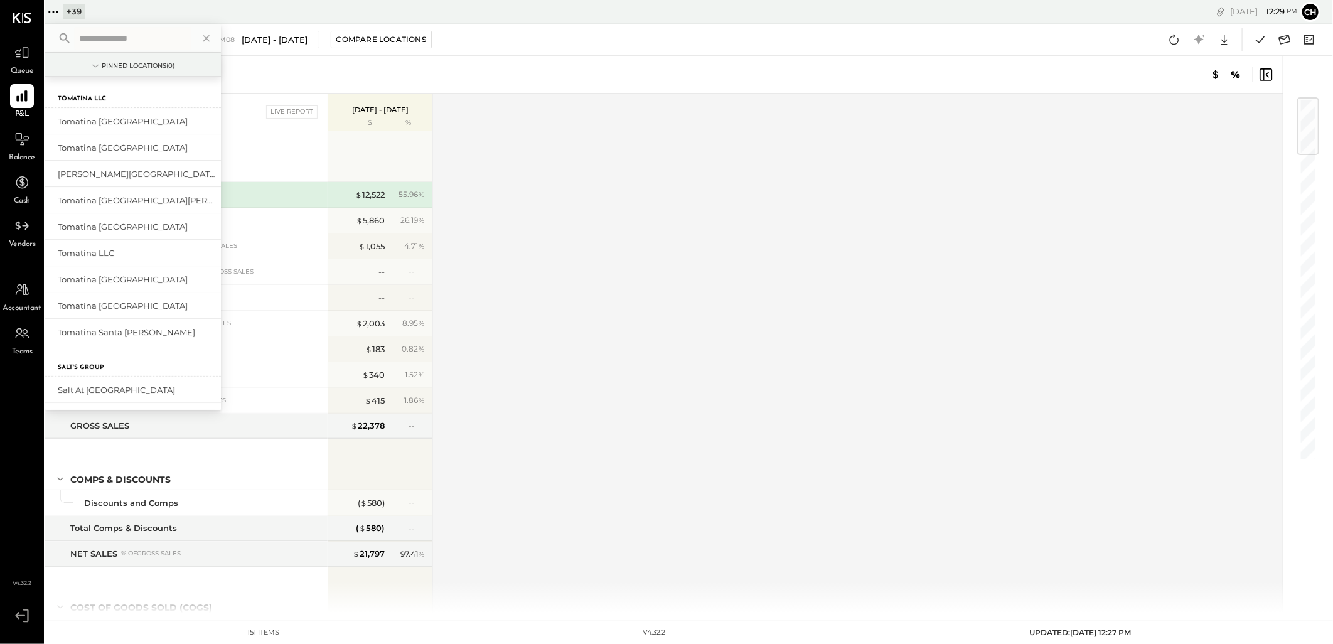
click at [120, 33] on input "text" at bounding box center [132, 38] width 117 height 23
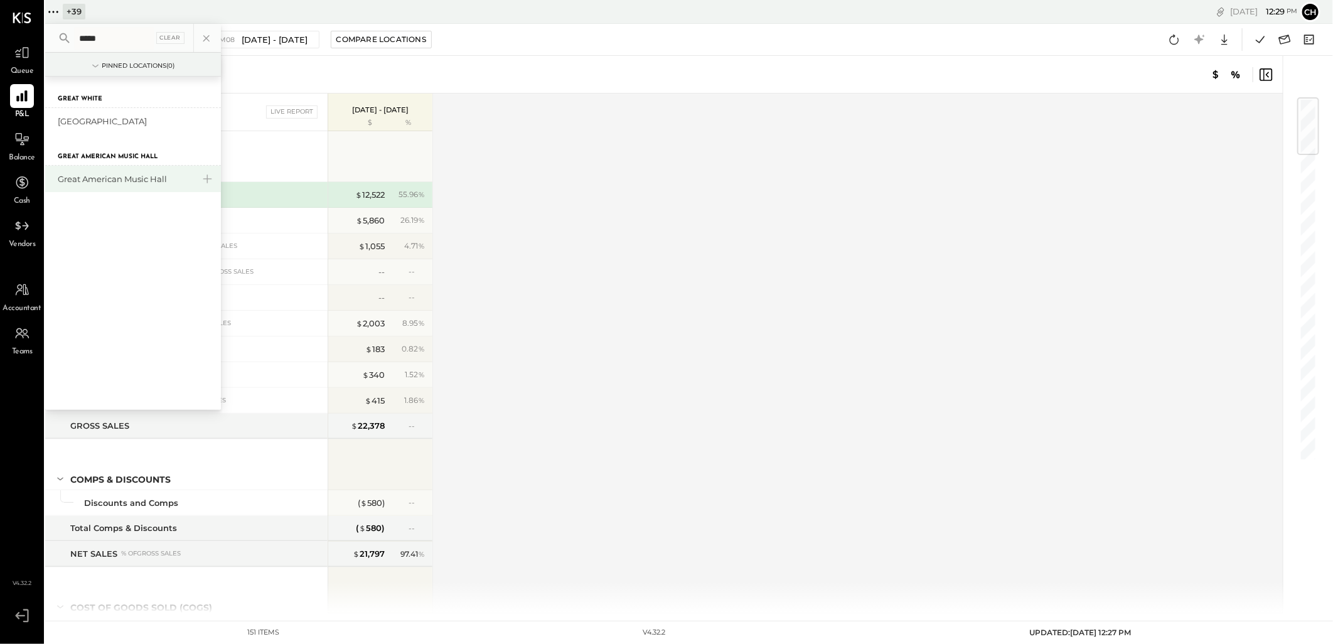
type input "*****"
click at [137, 184] on div "Great American Music Hall" at bounding box center [133, 179] width 176 height 26
click at [95, 178] on div "Great American Music Hall" at bounding box center [126, 179] width 136 height 12
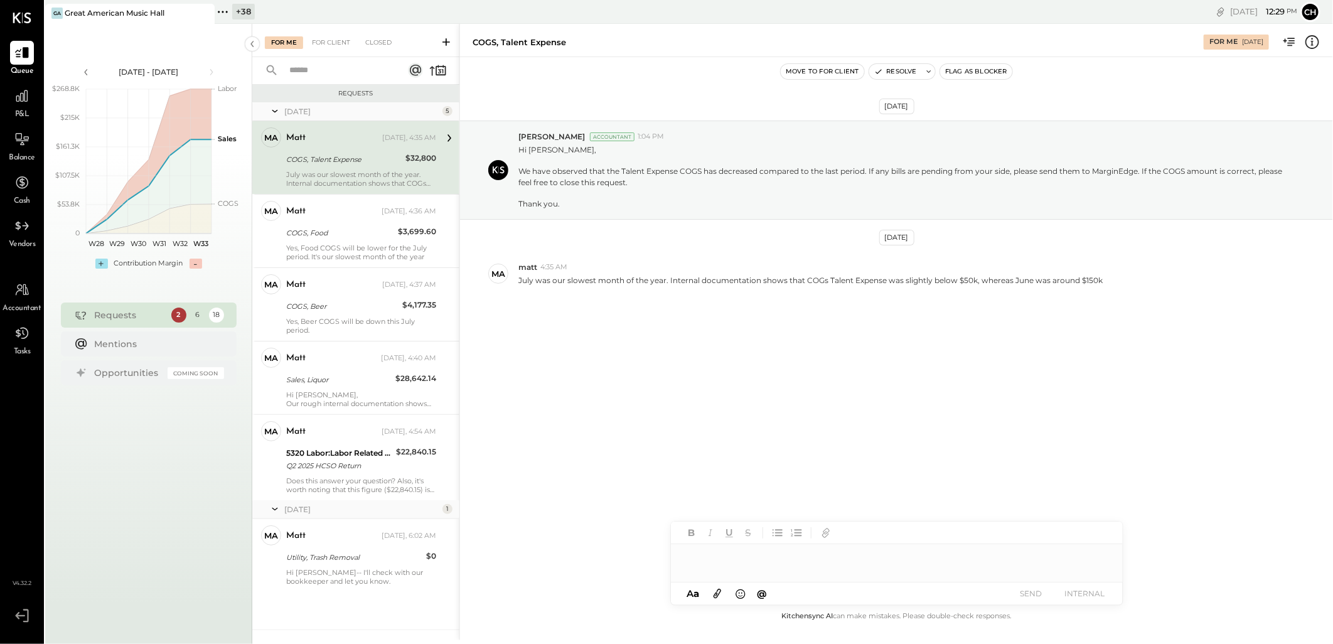
click at [352, 176] on div "July was our slowest month of the year. Internal documentation shows that COGs …" at bounding box center [361, 179] width 150 height 18
click at [528, 94] on div "[DATE] [PERSON_NAME] Accountant 1:04 PM Hi [PERSON_NAME], We have observed that…" at bounding box center [896, 238] width 873 height 301
click at [26, 96] on icon at bounding box center [22, 96] width 16 height 16
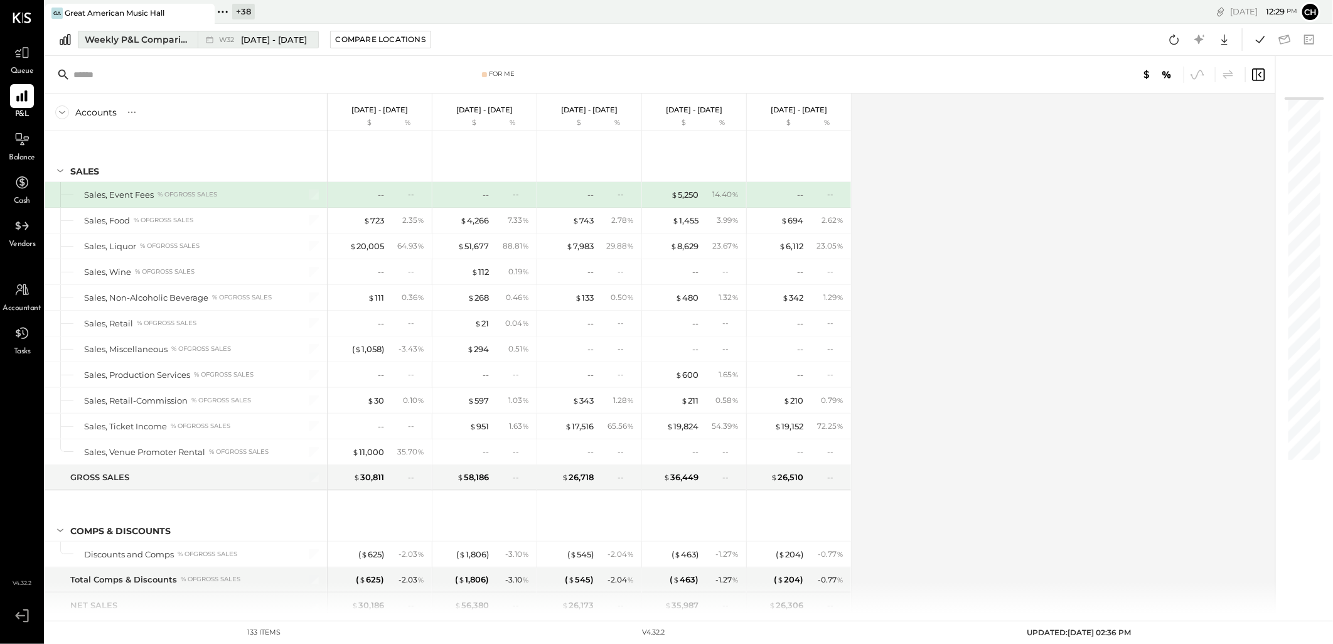
click at [102, 35] on div "Weekly P&L Comparison" at bounding box center [137, 39] width 105 height 13
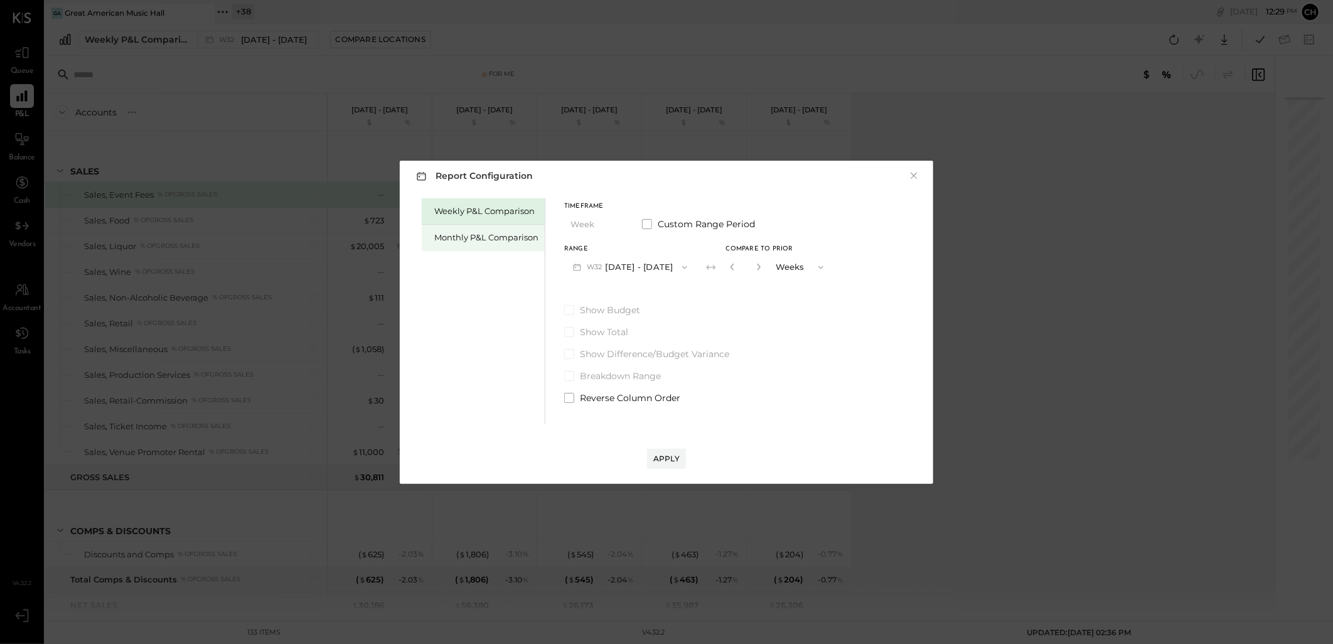
drag, startPoint x: 442, startPoint y: 233, endPoint x: 446, endPoint y: 241, distance: 8.7
click at [442, 233] on div "Monthly P&L Comparison" at bounding box center [486, 238] width 104 height 12
click at [654, 271] on button "M08 [DATE] - [DATE]" at bounding box center [630, 266] width 132 height 23
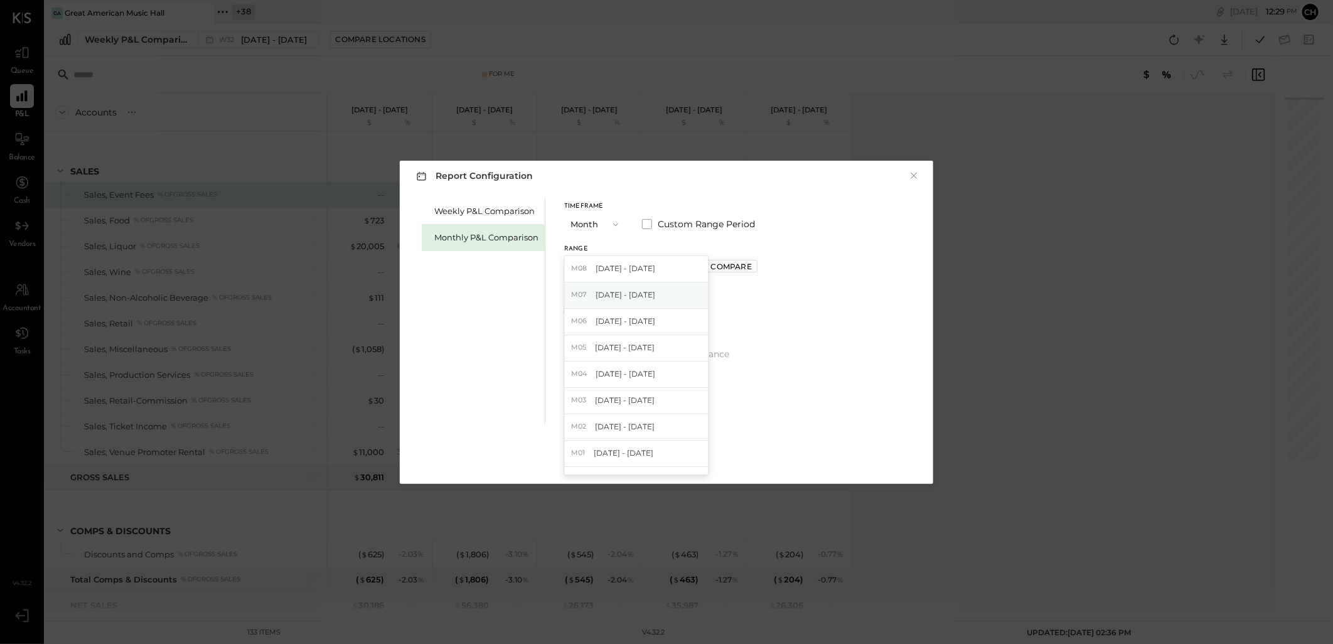
click at [645, 295] on div "M07 [DATE] - [DATE]" at bounding box center [636, 295] width 143 height 26
click at [670, 461] on div "Apply" at bounding box center [666, 458] width 26 height 11
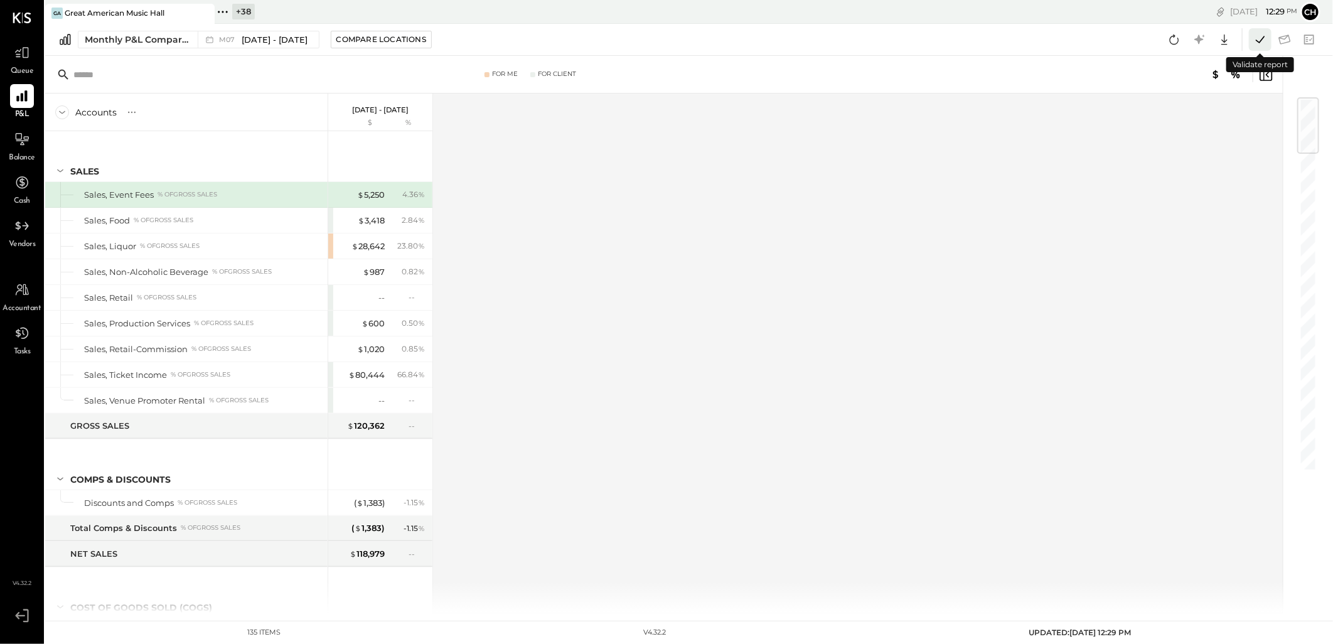
click at [1258, 39] on icon at bounding box center [1260, 39] width 16 height 16
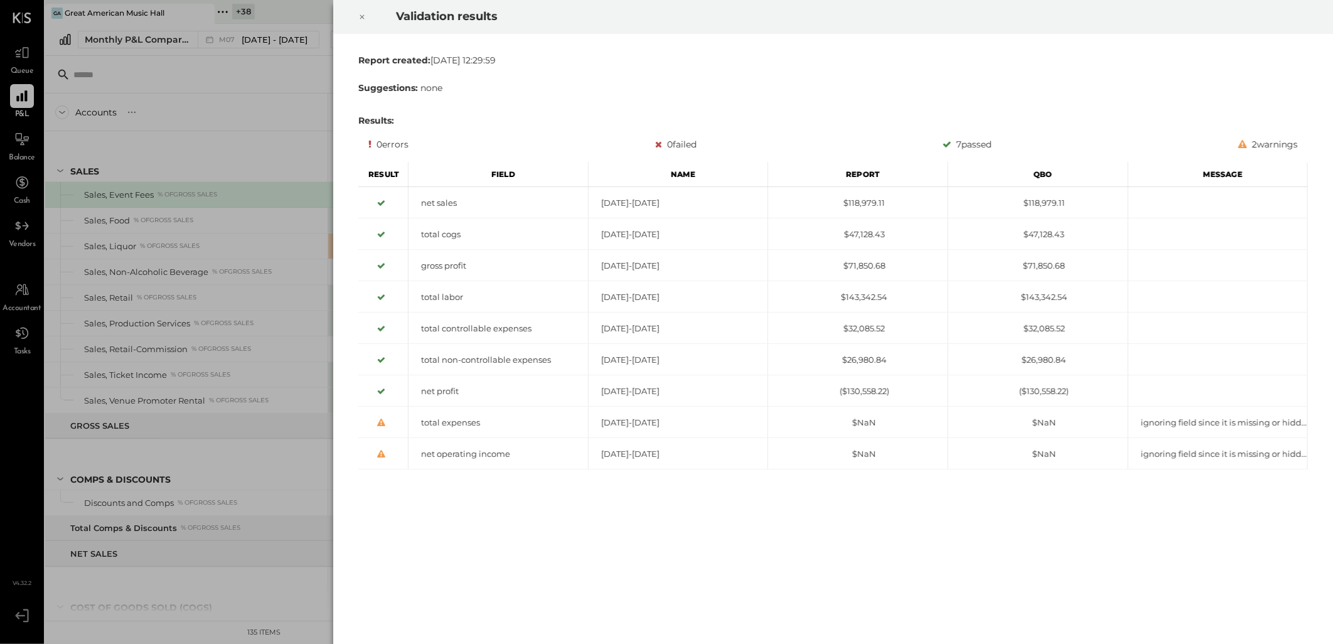
click at [362, 16] on icon at bounding box center [362, 17] width 4 height 4
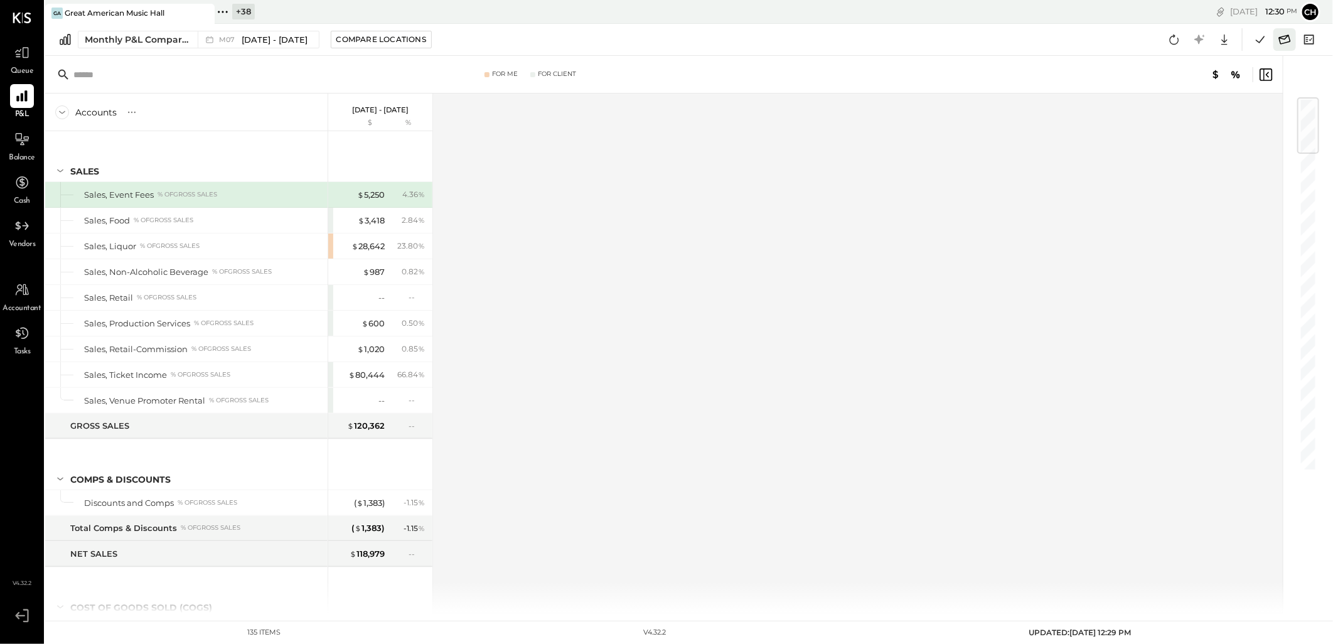
click at [1283, 40] on icon at bounding box center [1284, 39] width 16 height 16
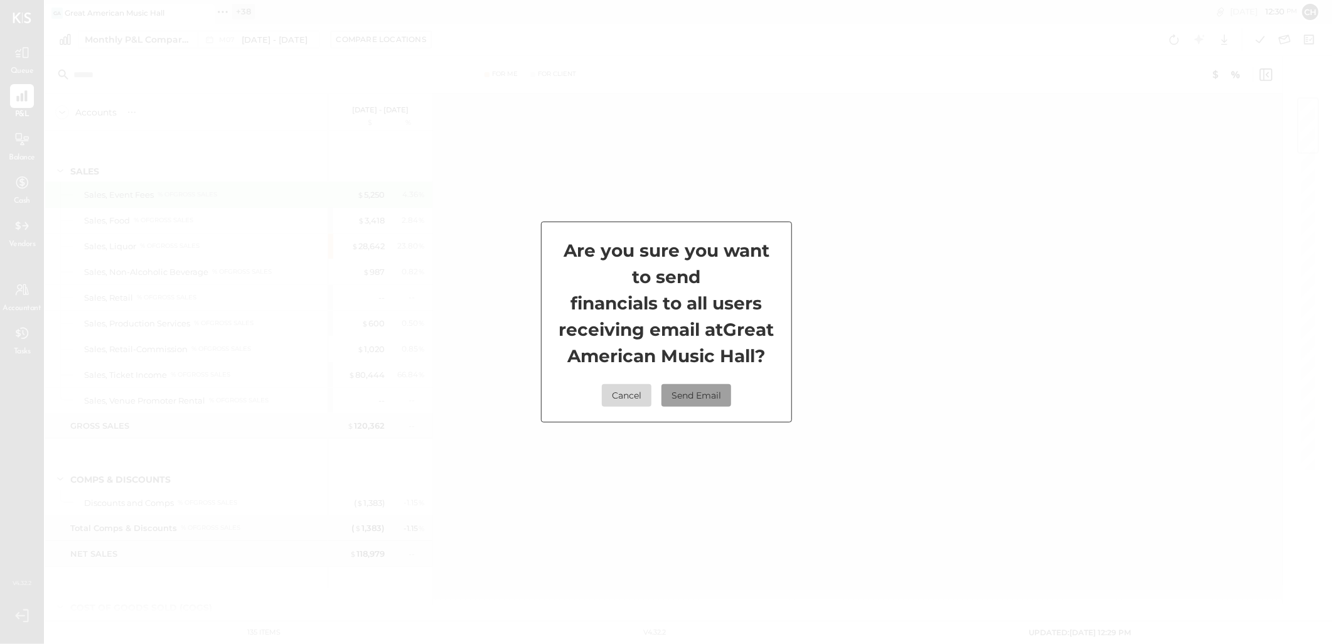
click at [686, 405] on button "Send Email" at bounding box center [696, 395] width 70 height 23
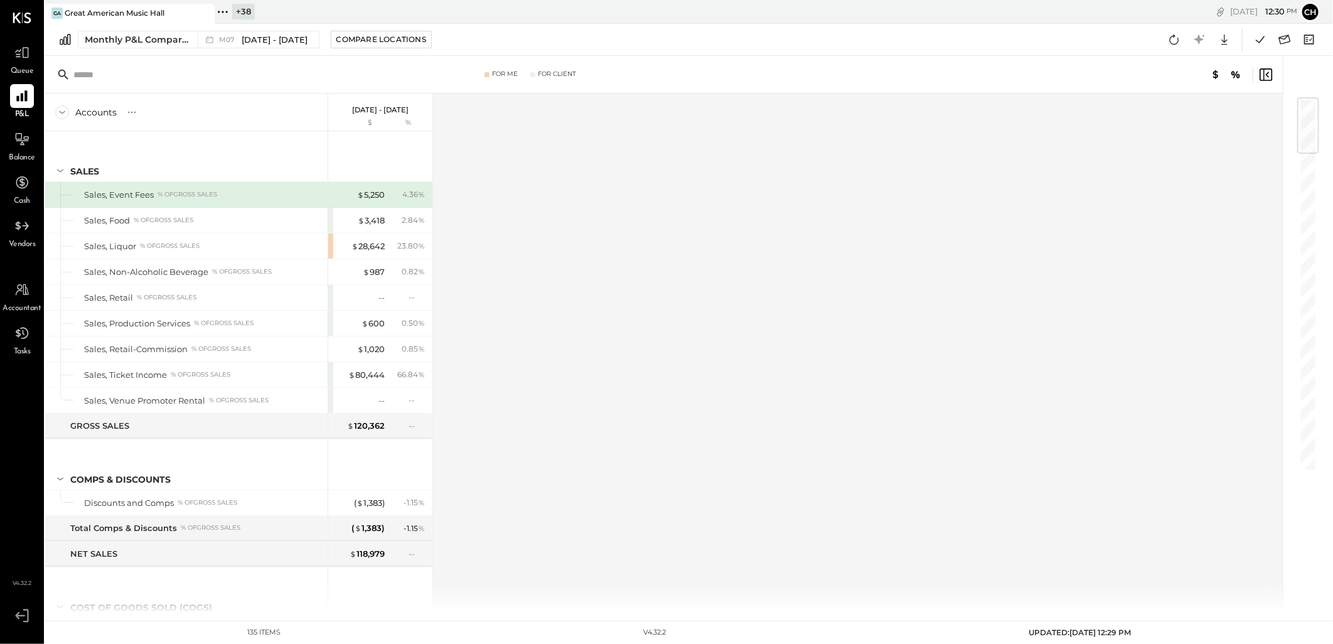
click at [191, 14] on div at bounding box center [193, 13] width 44 height 18
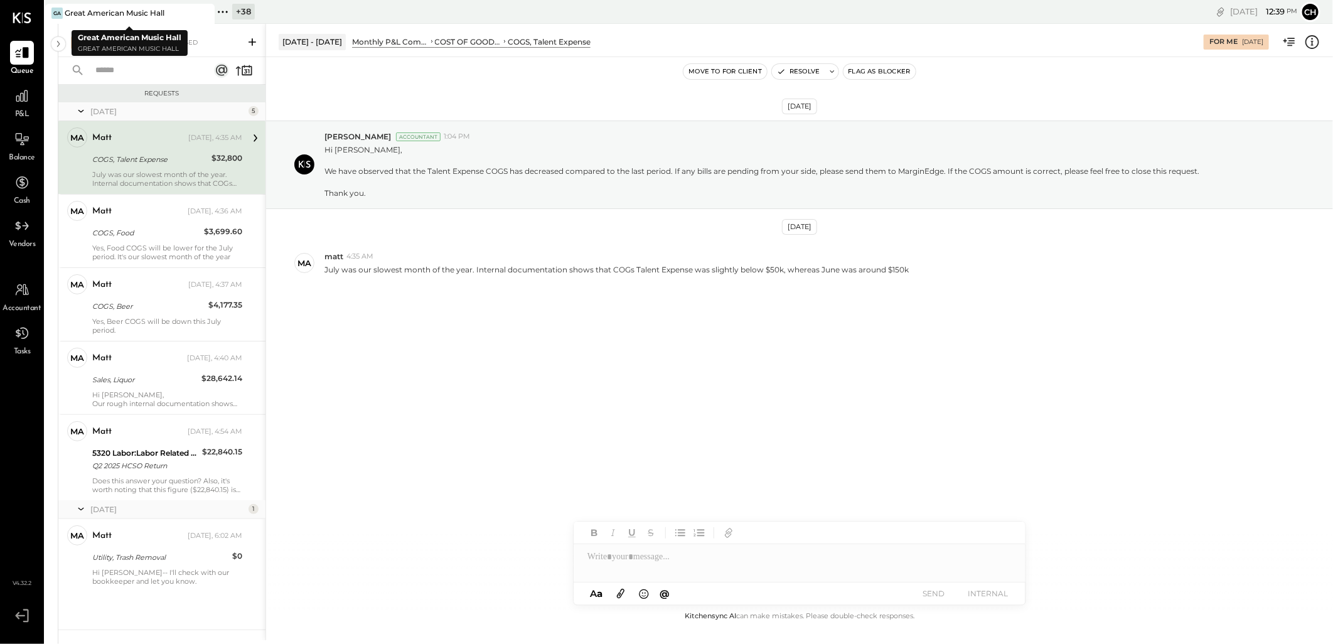
click at [205, 11] on icon at bounding box center [203, 13] width 6 height 6
click at [56, 8] on icon at bounding box center [53, 12] width 16 height 16
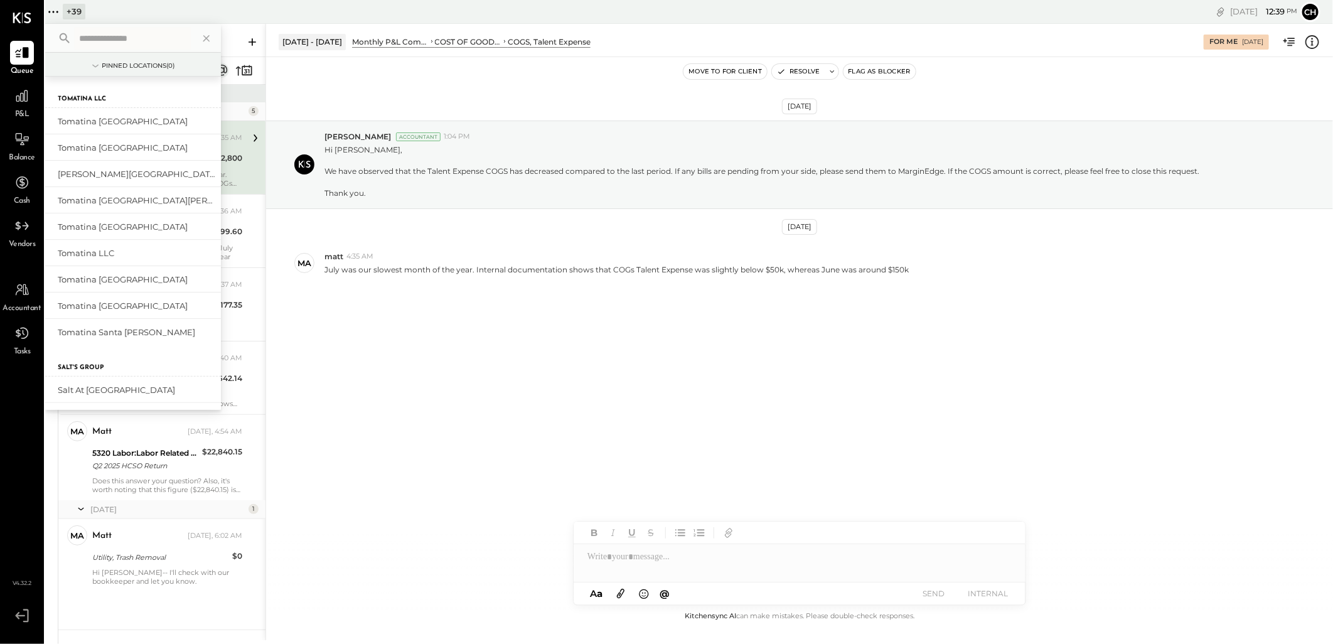
click at [104, 36] on input "text" at bounding box center [132, 38] width 117 height 23
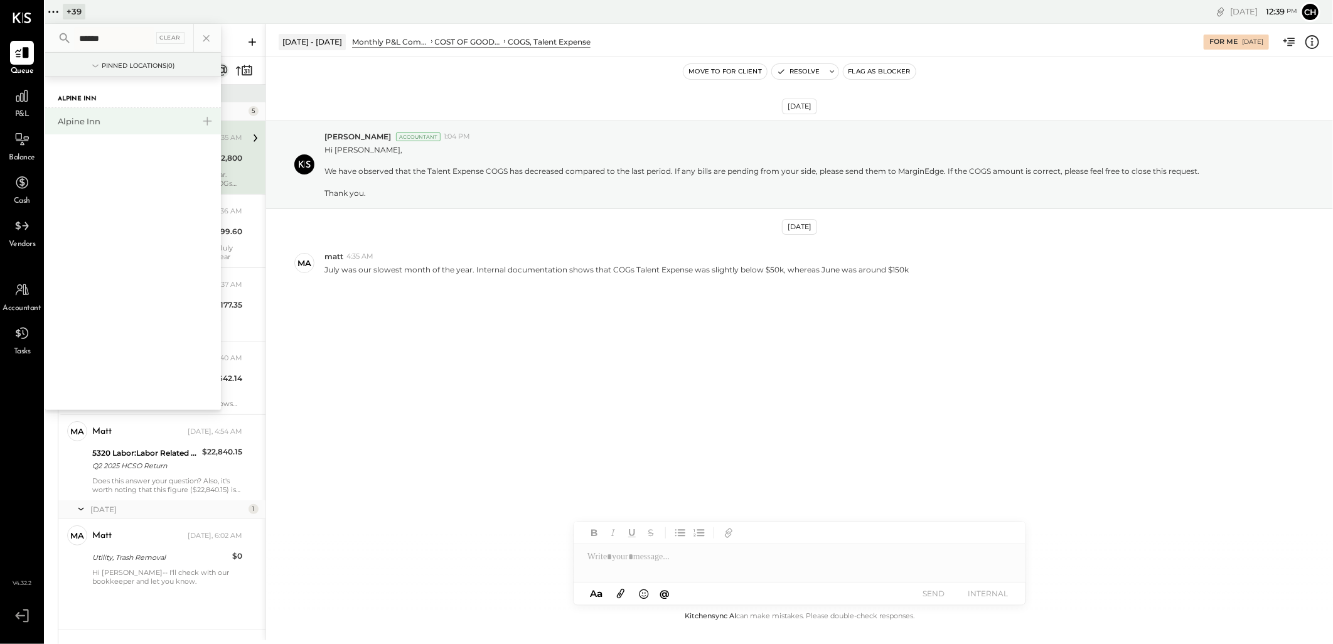
type input "******"
click at [70, 120] on div "Alpine Inn" at bounding box center [126, 121] width 136 height 12
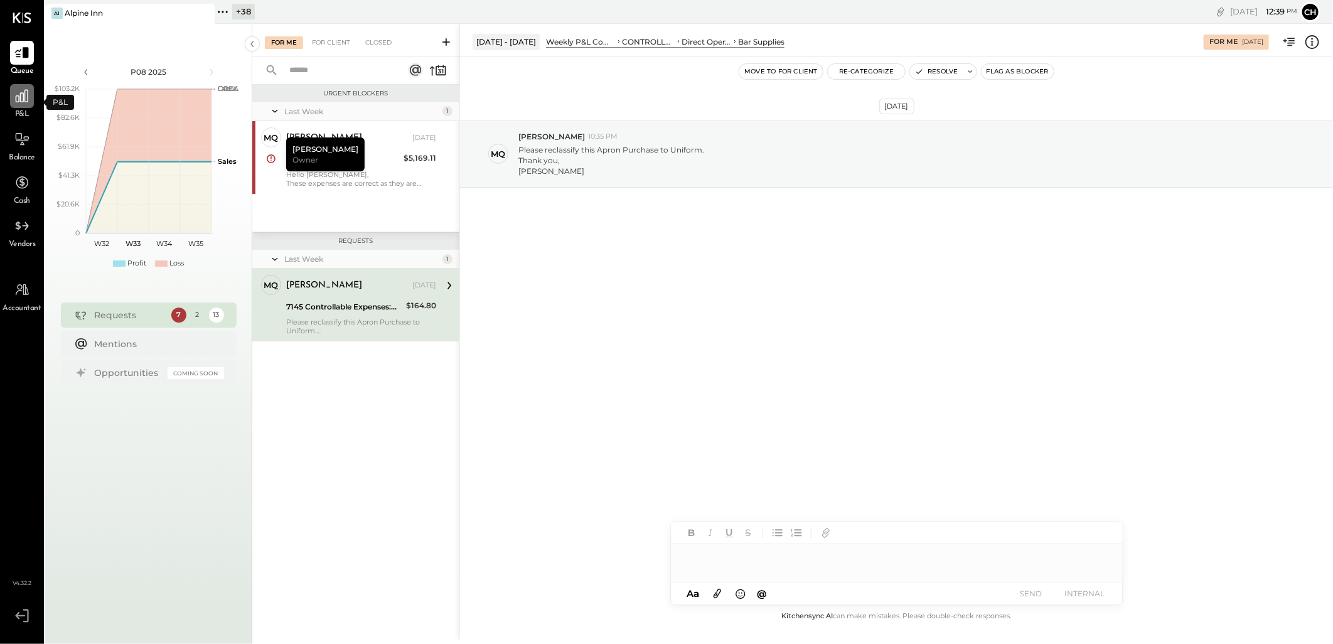
click at [13, 99] on div at bounding box center [22, 96] width 24 height 24
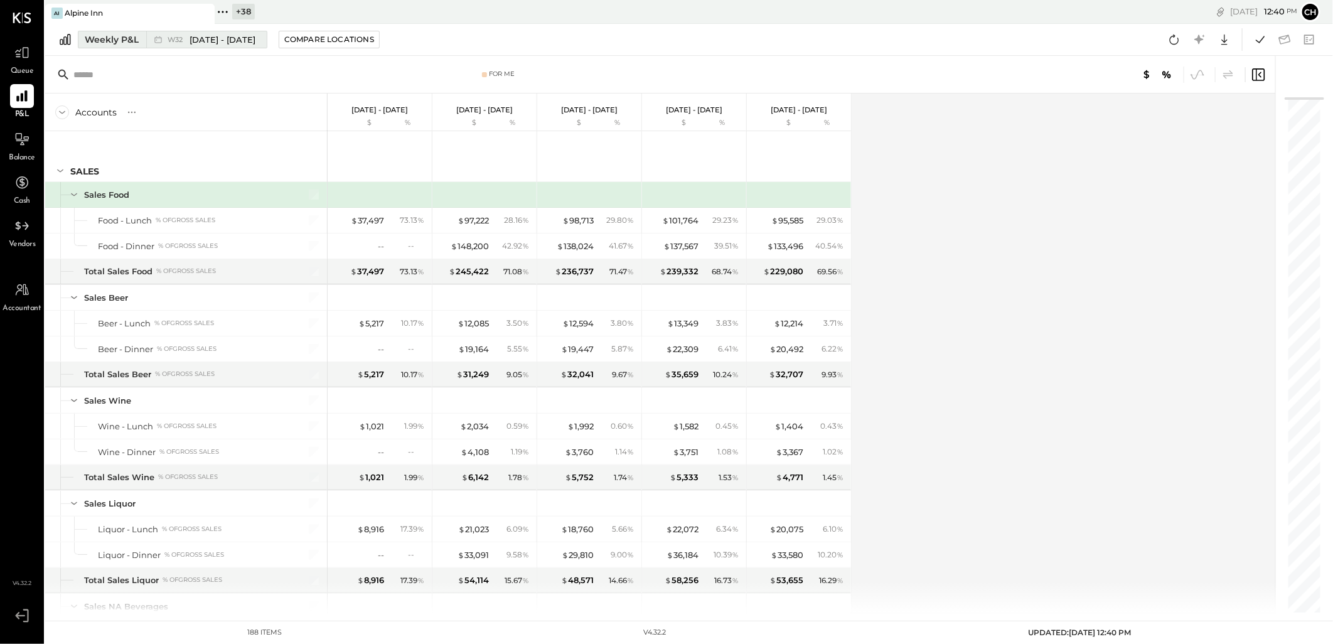
click at [88, 38] on div "Weekly P&L" at bounding box center [112, 39] width 54 height 13
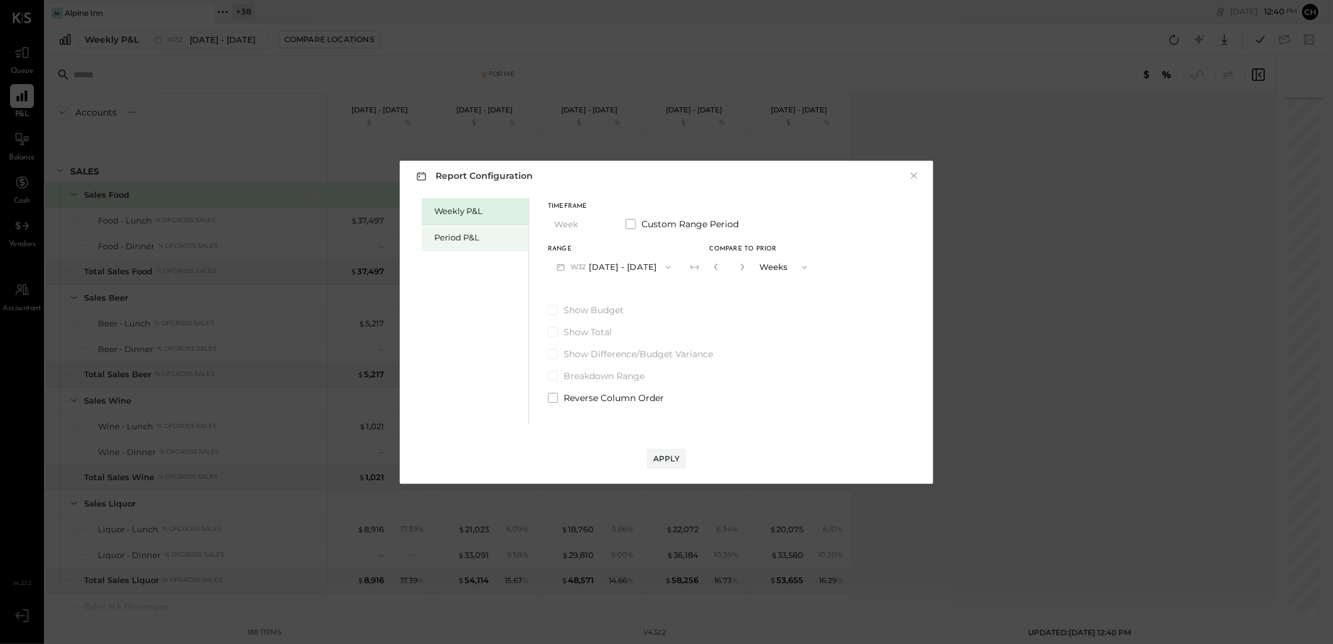
click at [443, 238] on div "Period P&L" at bounding box center [478, 238] width 88 height 12
click at [638, 262] on button "P08 [DATE] - [DATE]" at bounding box center [613, 266] width 131 height 23
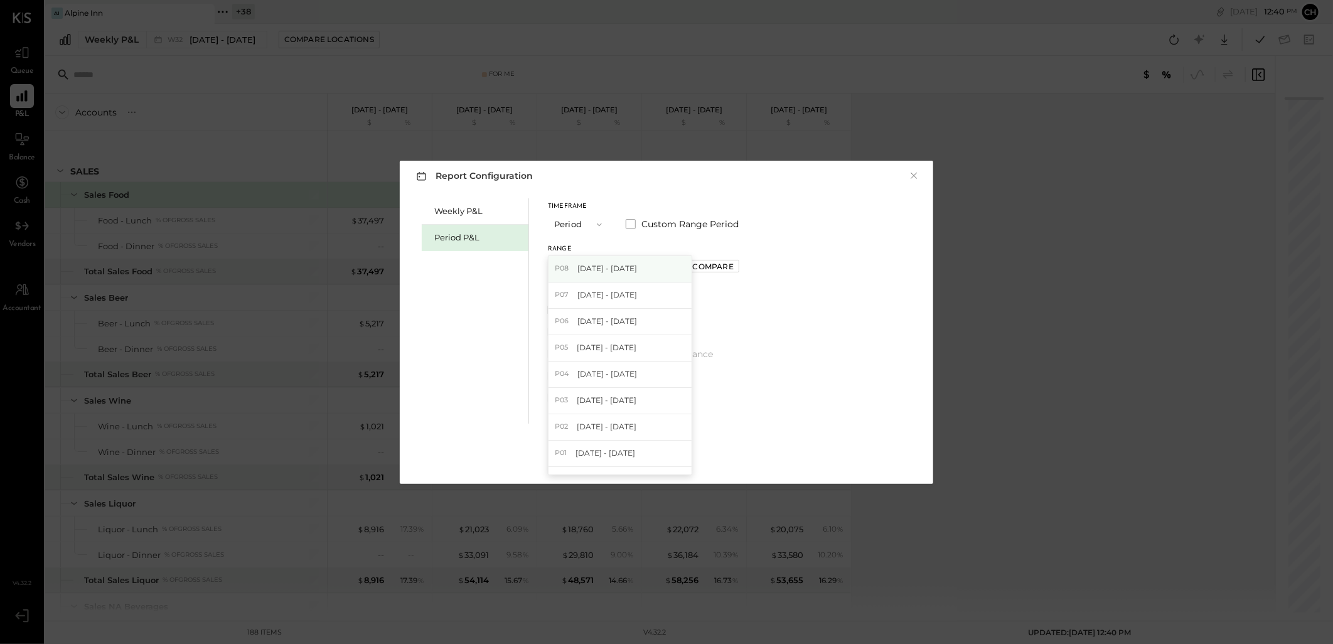
click at [632, 270] on span "[DATE] - [DATE]" at bounding box center [607, 268] width 60 height 11
click at [707, 262] on div "Compare" at bounding box center [713, 266] width 41 height 11
click at [739, 265] on icon "button" at bounding box center [740, 267] width 3 height 7
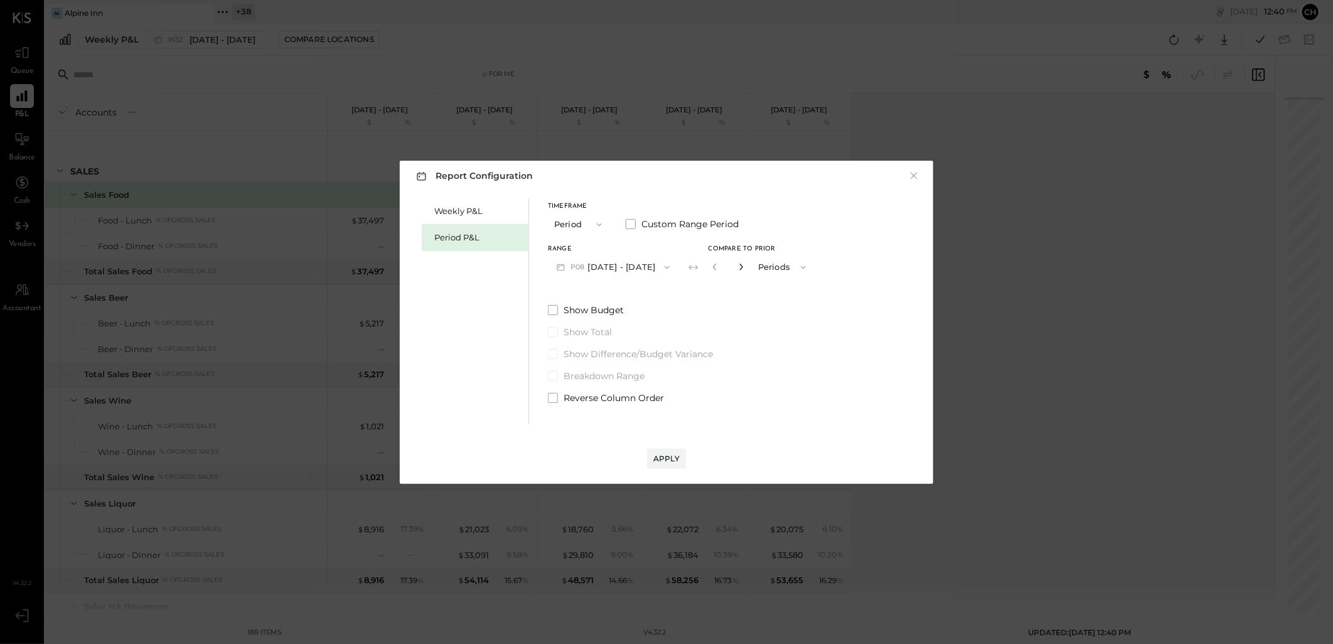
type input "*"
click at [661, 454] on div "Apply" at bounding box center [666, 458] width 26 height 11
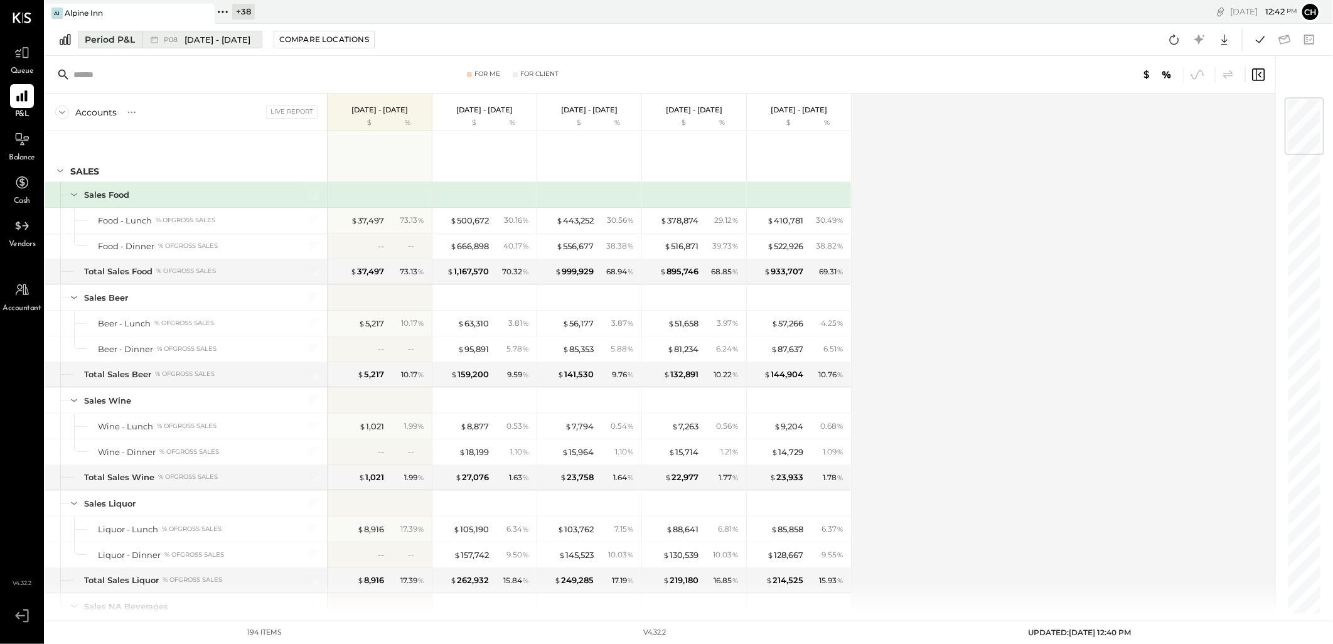
click at [205, 41] on span "[DATE] - [DATE]" at bounding box center [217, 40] width 66 height 12
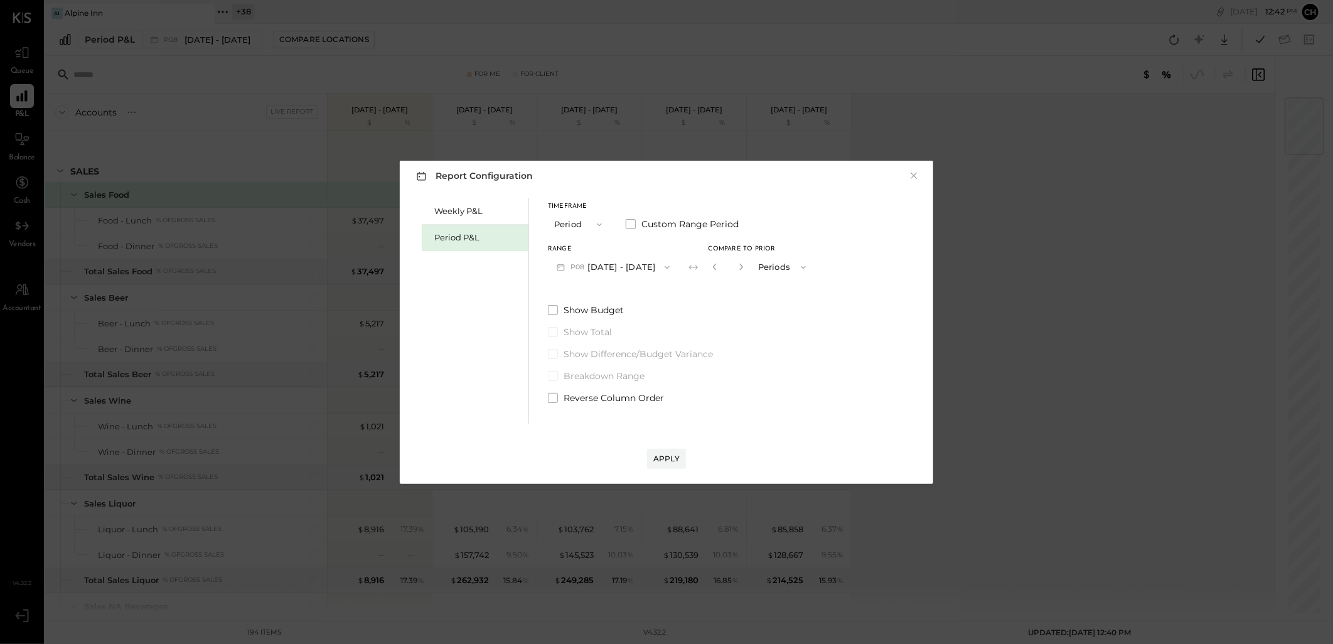
click at [600, 260] on button "P08 [DATE] - [DATE]" at bounding box center [613, 266] width 131 height 23
click at [606, 299] on span "[DATE] - [DATE]" at bounding box center [607, 294] width 60 height 11
drag, startPoint x: 664, startPoint y: 460, endPoint x: 931, endPoint y: 399, distance: 274.2
click at [664, 459] on div "Apply" at bounding box center [666, 458] width 26 height 11
